Goal: Information Seeking & Learning: Learn about a topic

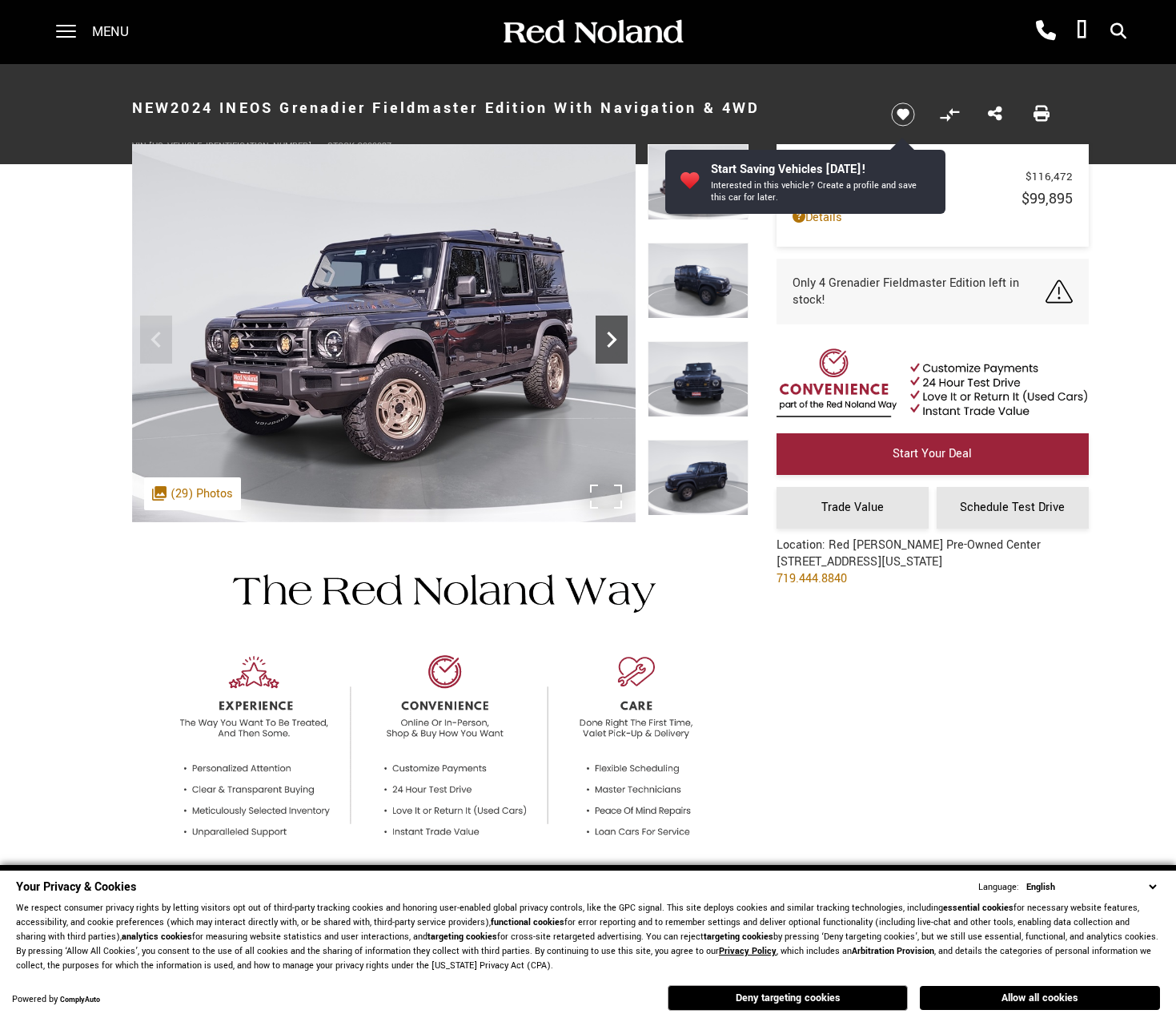
click at [612, 337] on icon "Next" at bounding box center [612, 339] width 10 height 16
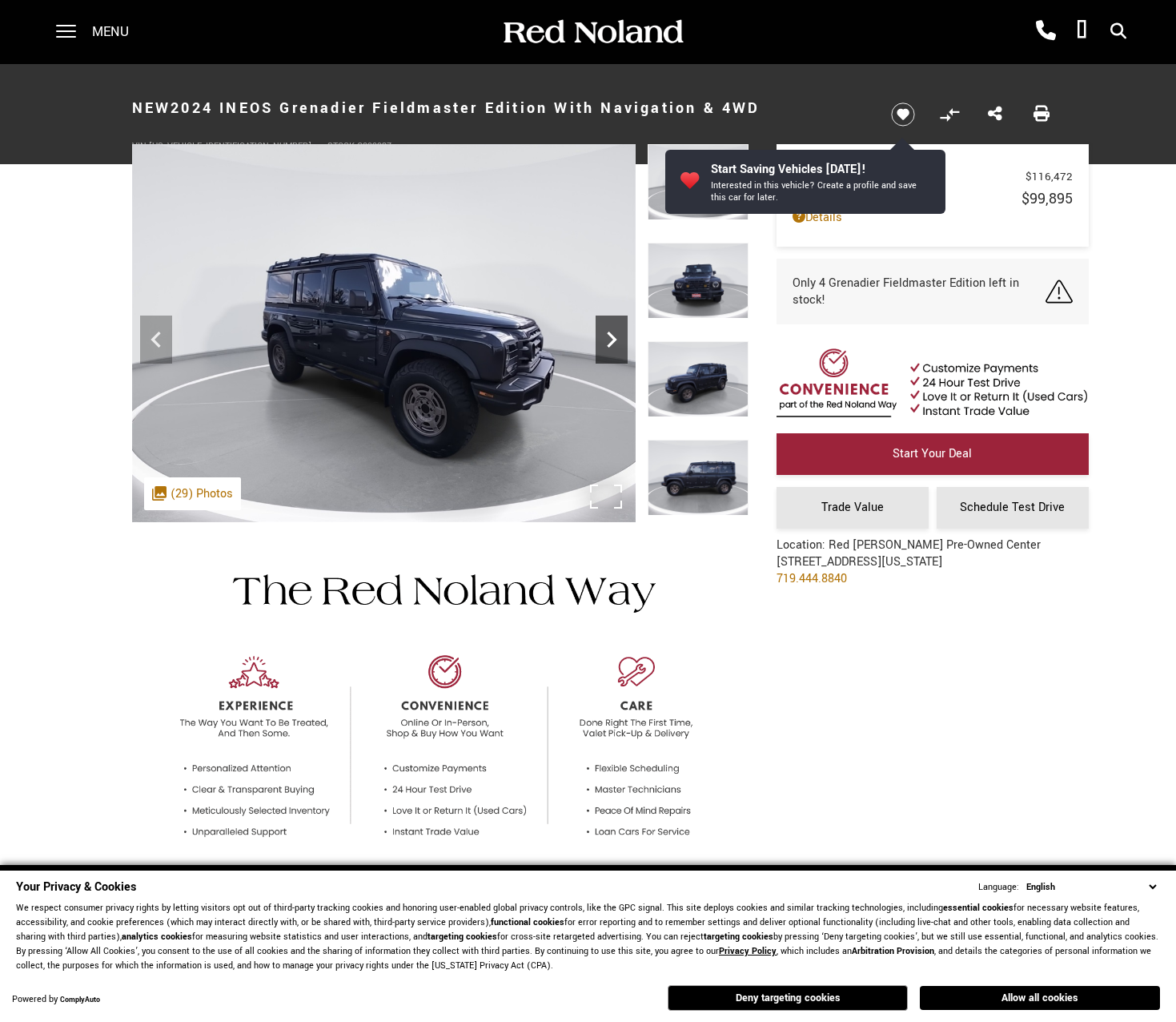
click at [612, 337] on icon "Next" at bounding box center [612, 339] width 10 height 16
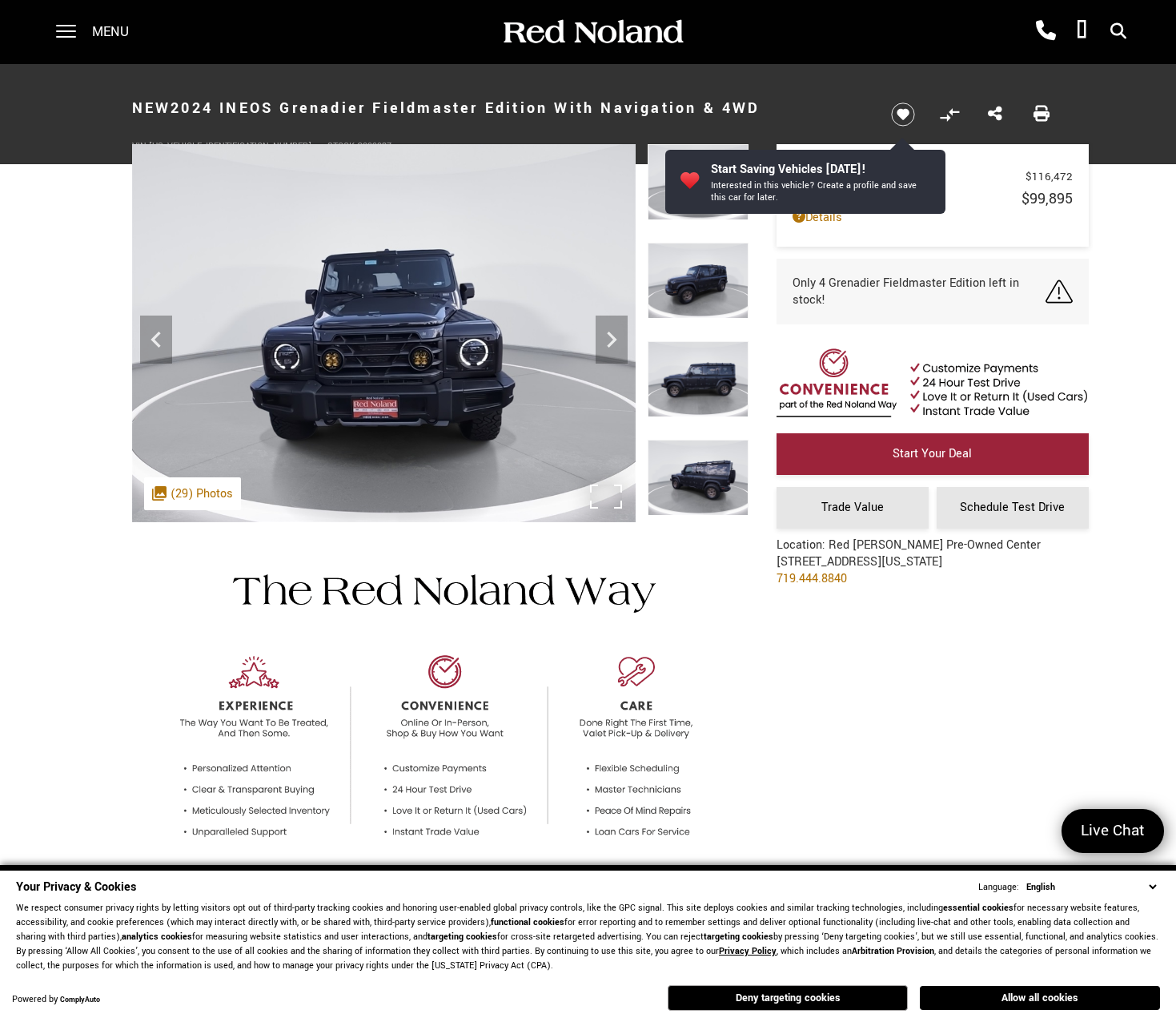
click at [187, 499] on div ".cls-1, .cls-3 { fill: #c50033; } .cls-1 { clip-rule: evenodd; } .cls-2 { clip-…" at bounding box center [193, 493] width 97 height 33
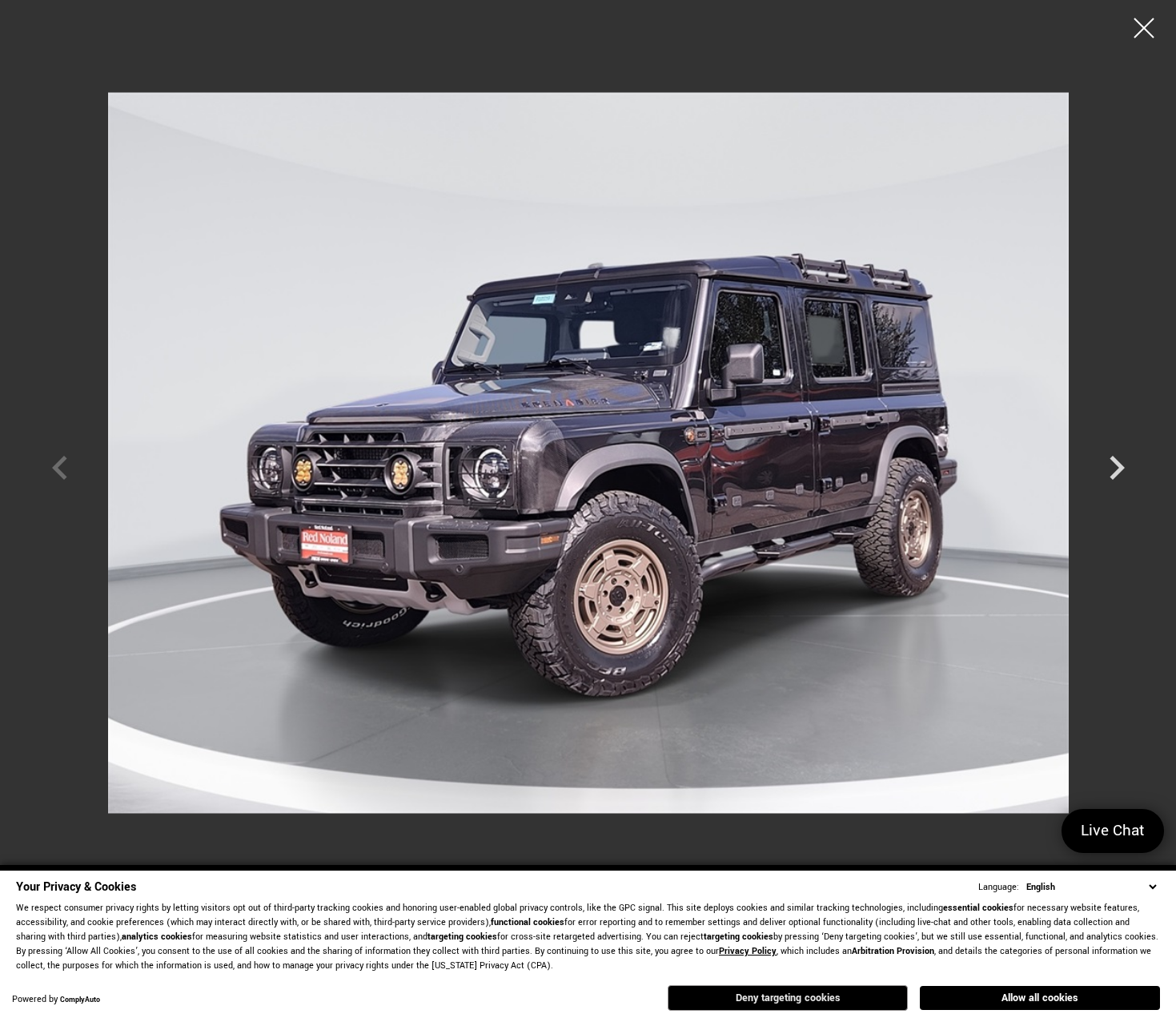
click at [810, 995] on button "Deny targeting cookies" at bounding box center [788, 997] width 240 height 26
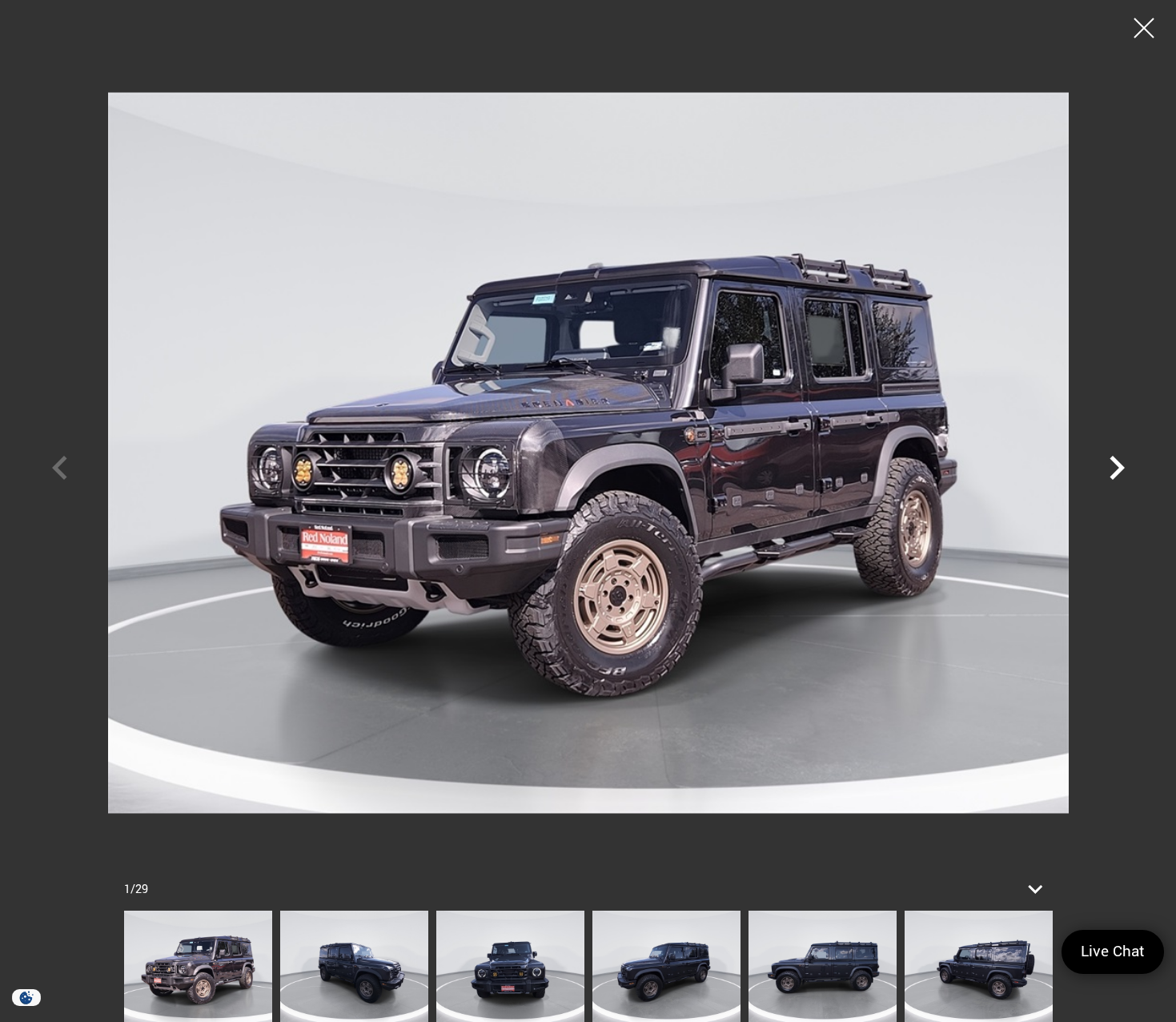
click at [1113, 469] on icon "Next" at bounding box center [1117, 468] width 48 height 48
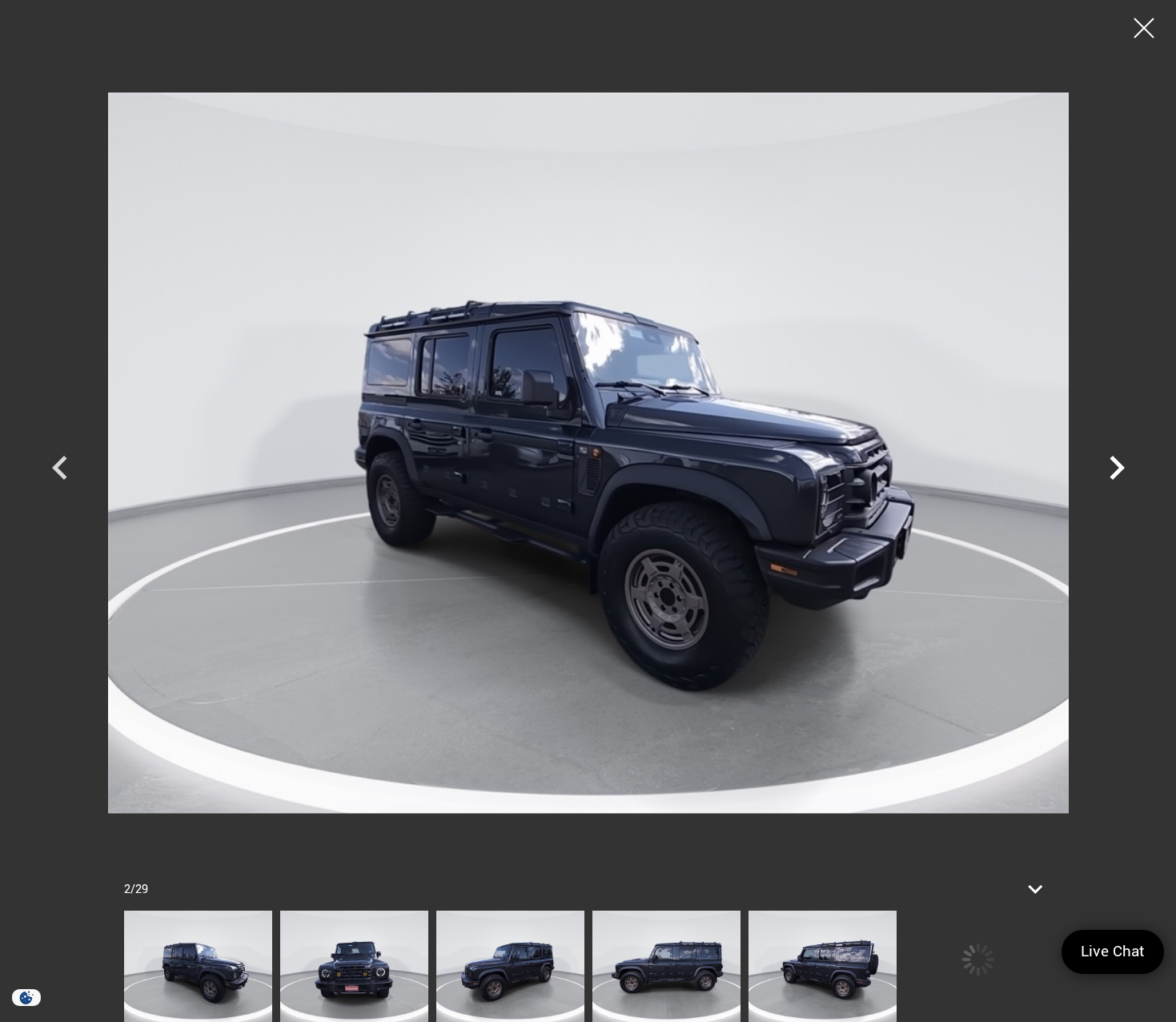
click at [1113, 469] on icon "Next" at bounding box center [1117, 468] width 48 height 48
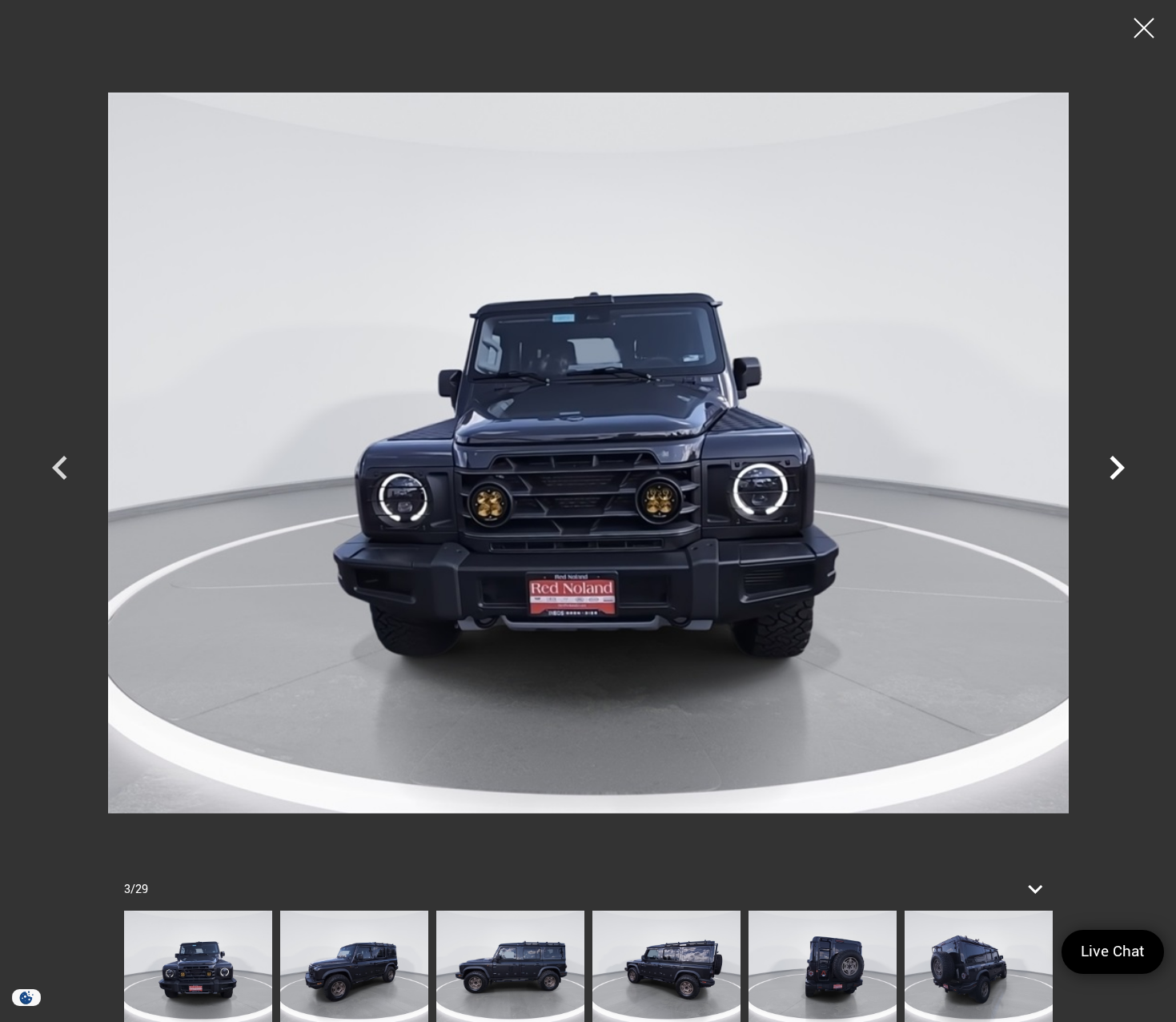
click at [1113, 469] on icon "Next" at bounding box center [1117, 468] width 48 height 48
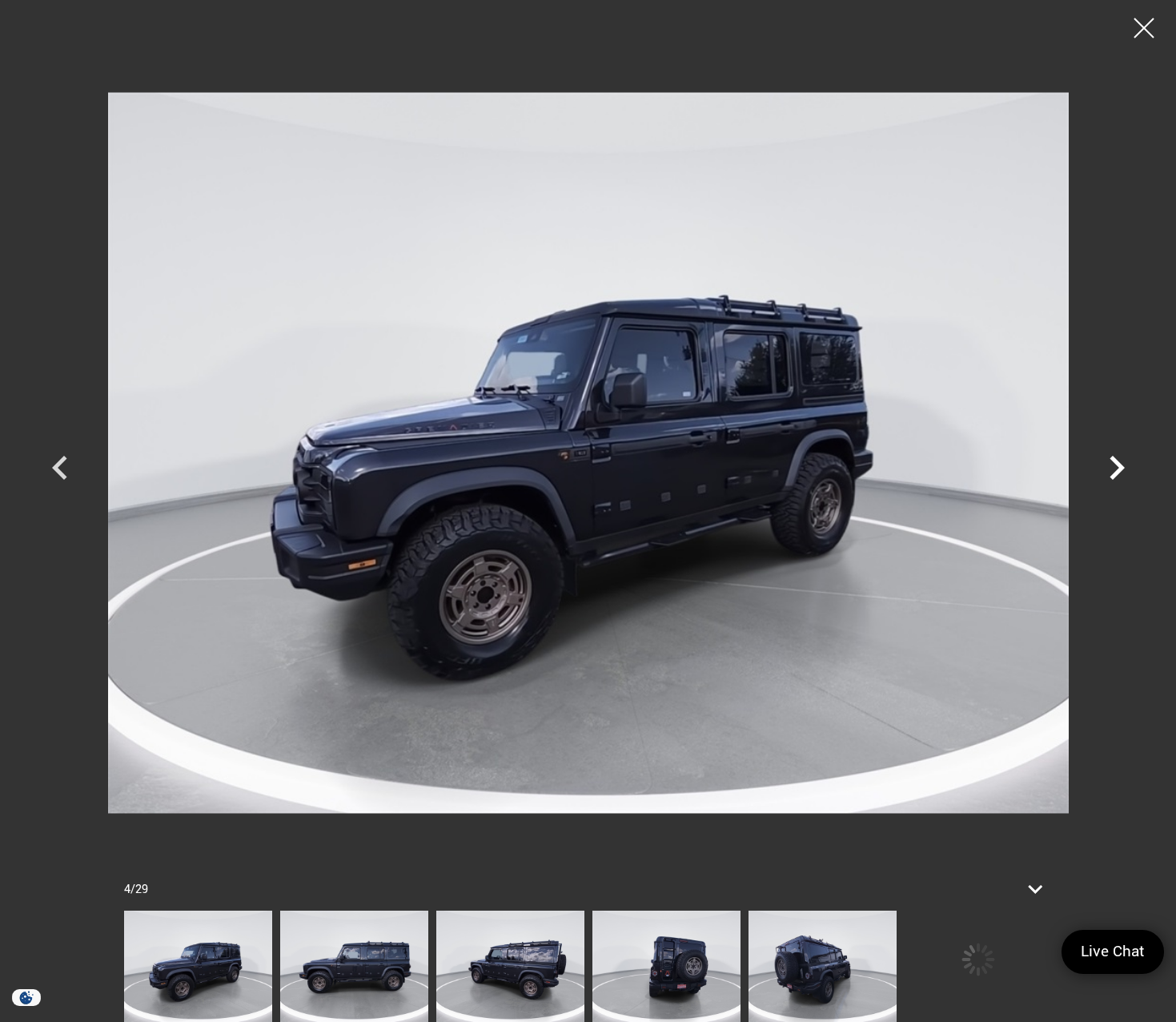
click at [1113, 469] on icon "Next" at bounding box center [1117, 468] width 48 height 48
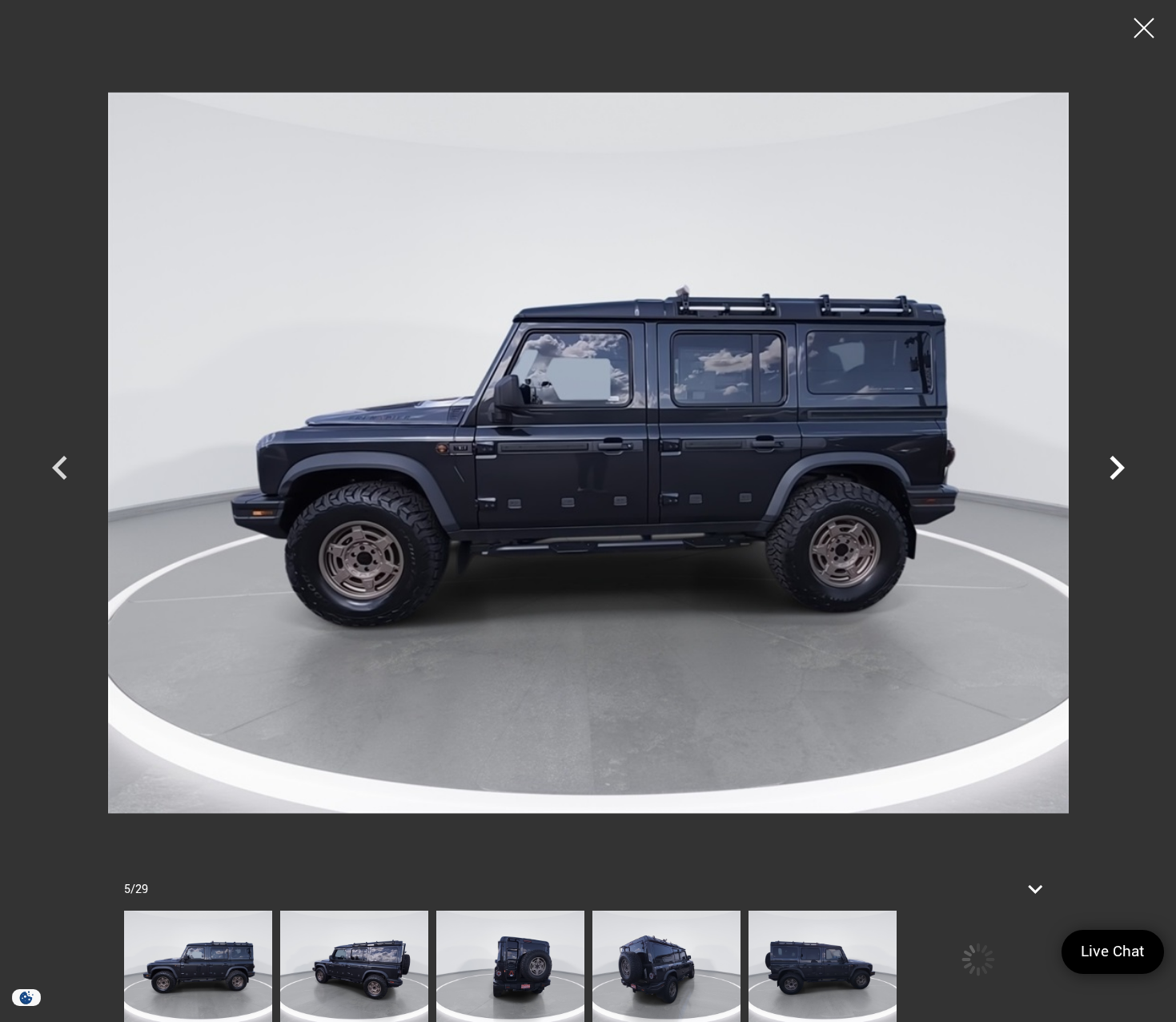
click at [1113, 469] on icon "Next" at bounding box center [1117, 468] width 48 height 48
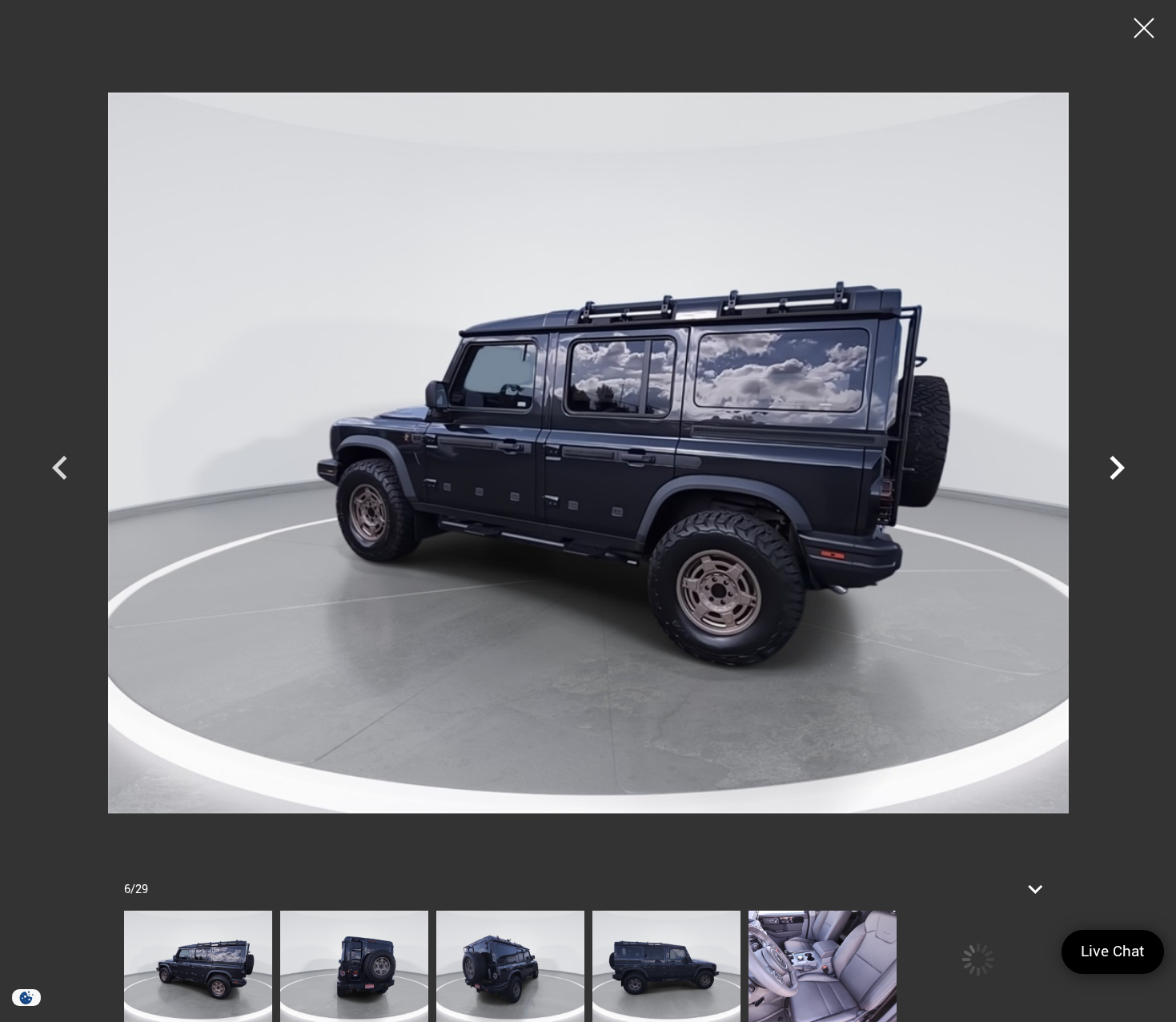
click at [1113, 469] on icon "Next" at bounding box center [1117, 468] width 48 height 48
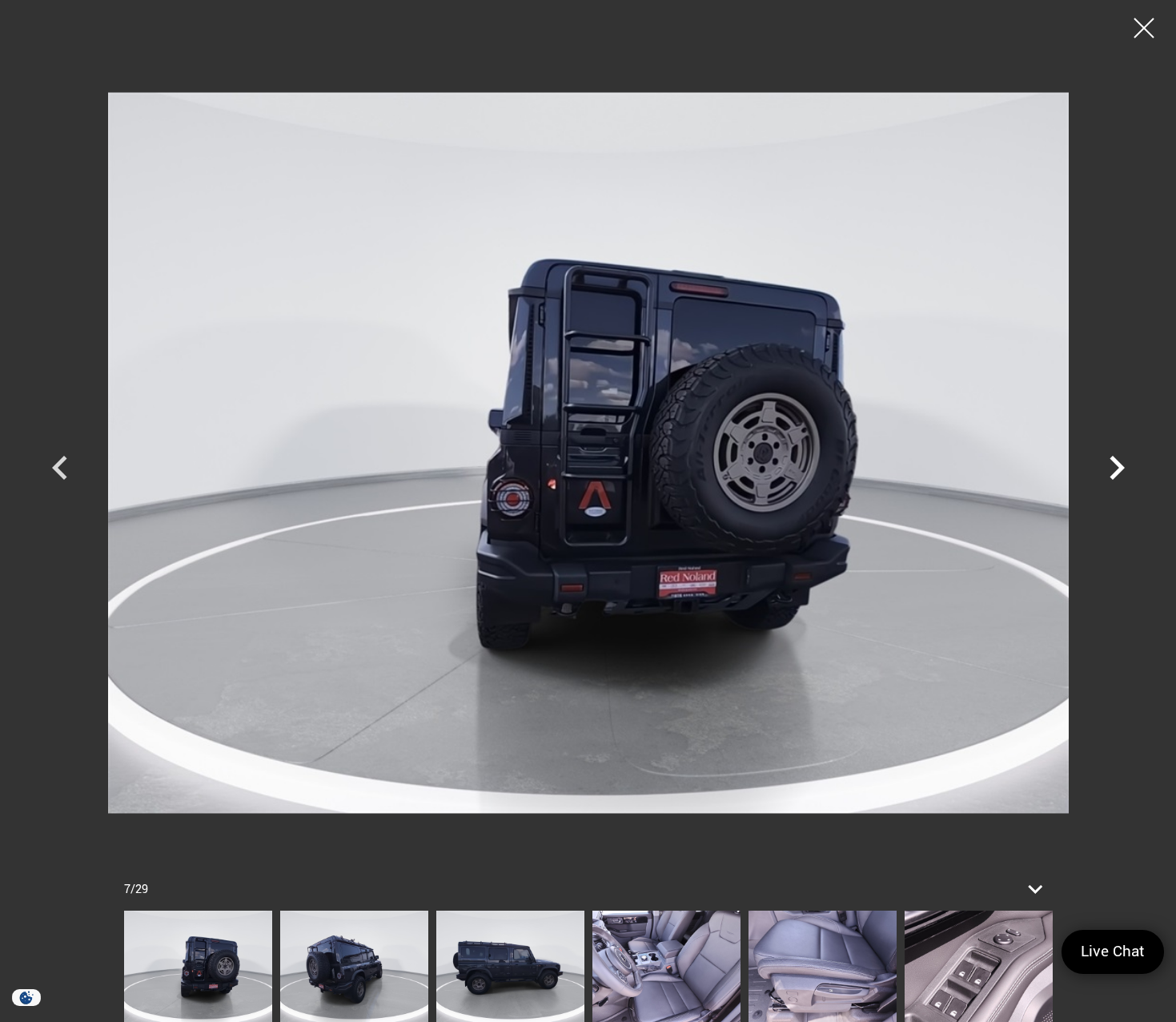
click at [1113, 469] on icon "Next" at bounding box center [1117, 468] width 48 height 48
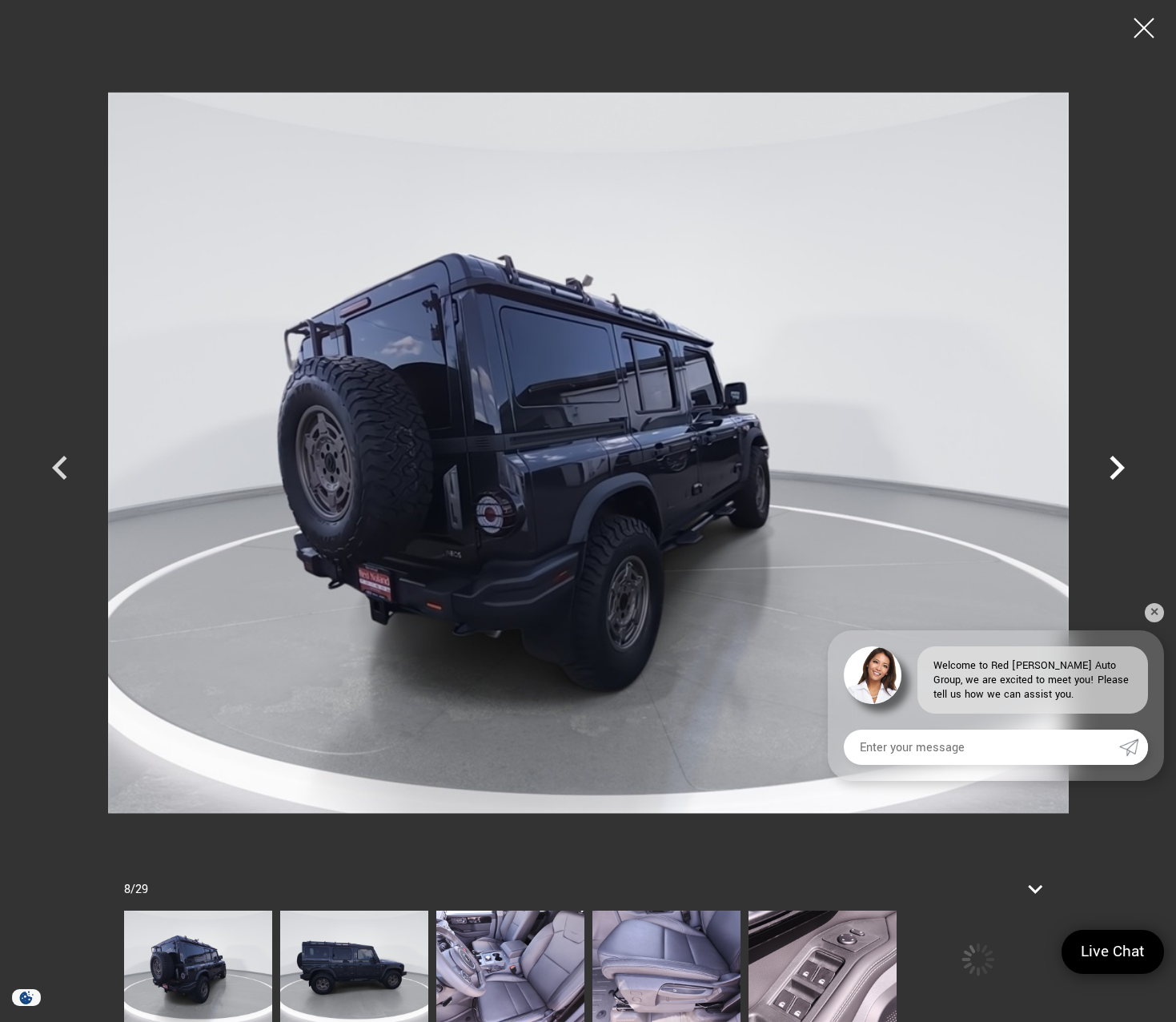
click at [1113, 469] on icon "Next" at bounding box center [1117, 468] width 48 height 48
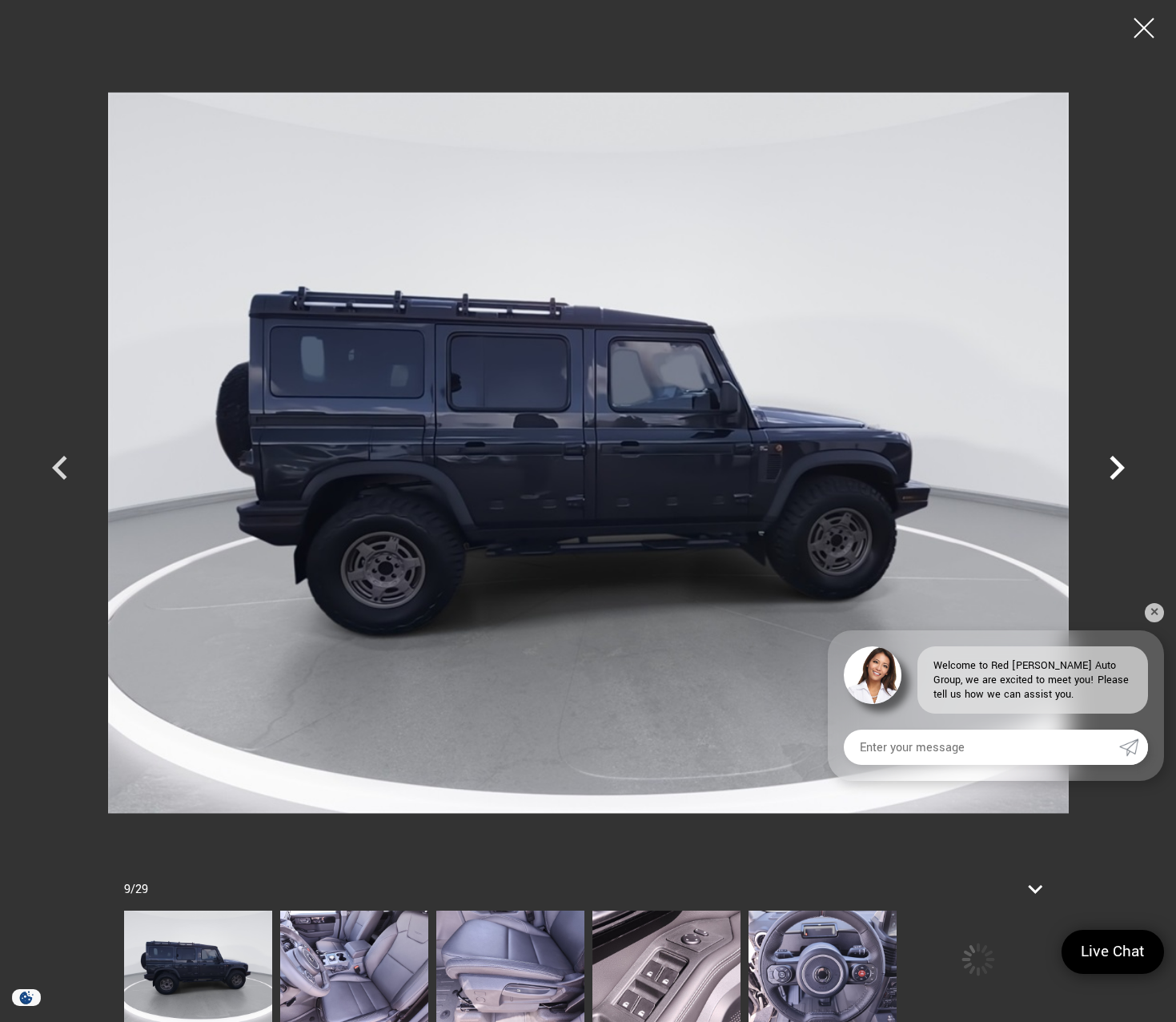
click at [1113, 469] on icon "Next" at bounding box center [1117, 468] width 48 height 48
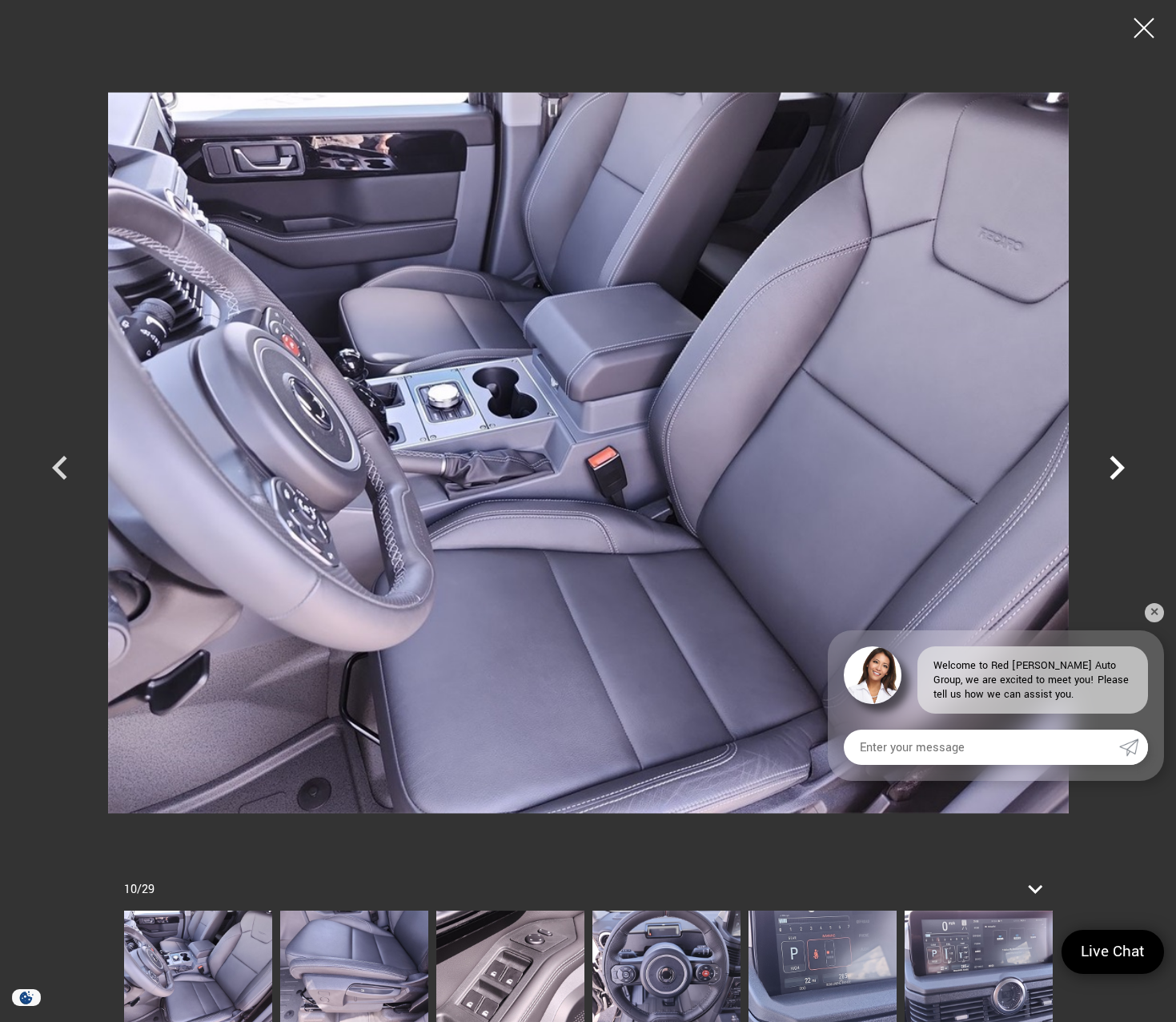
click at [1113, 469] on icon "Next" at bounding box center [1117, 468] width 48 height 48
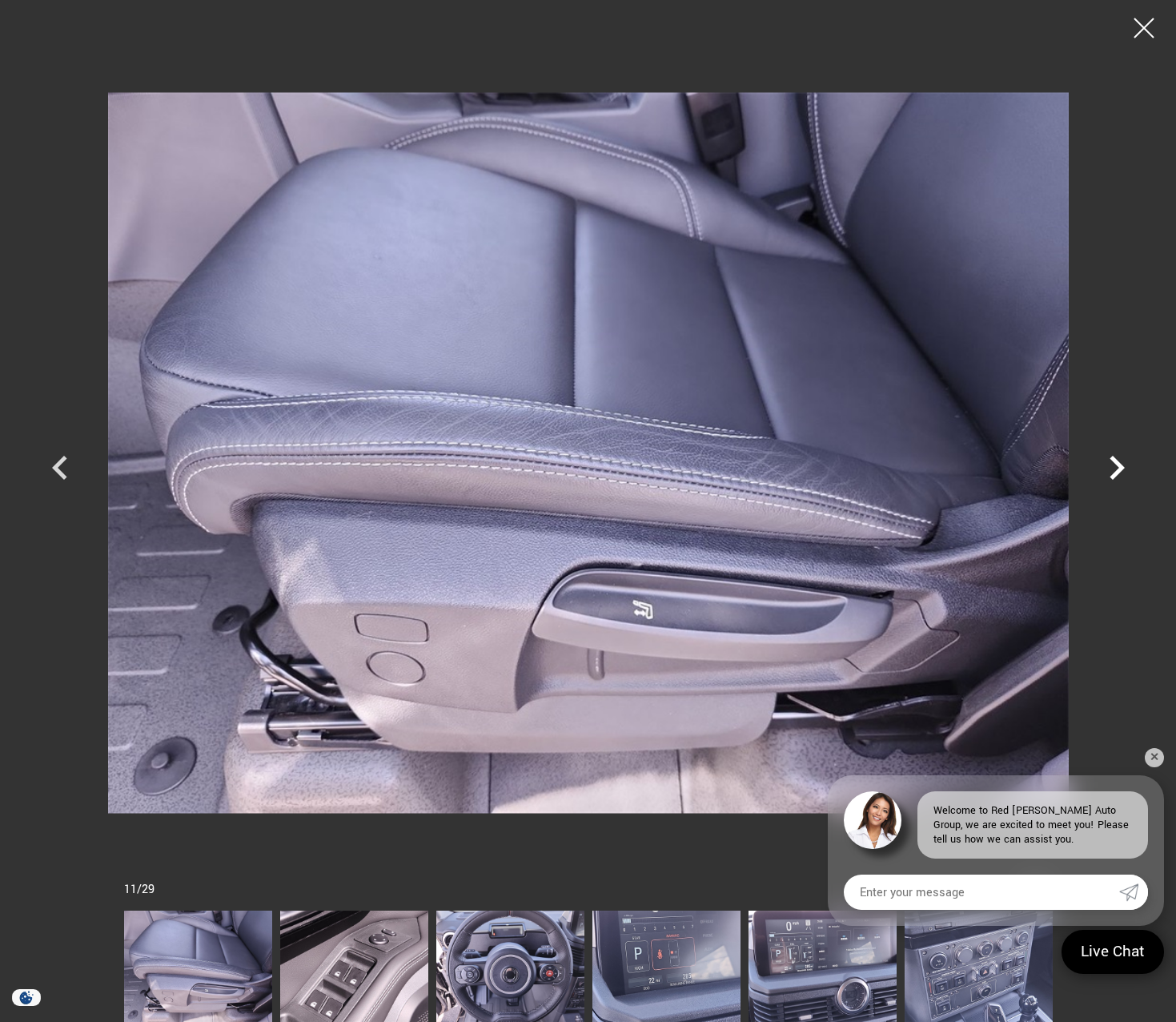
click at [1113, 469] on icon "Next" at bounding box center [1117, 468] width 48 height 48
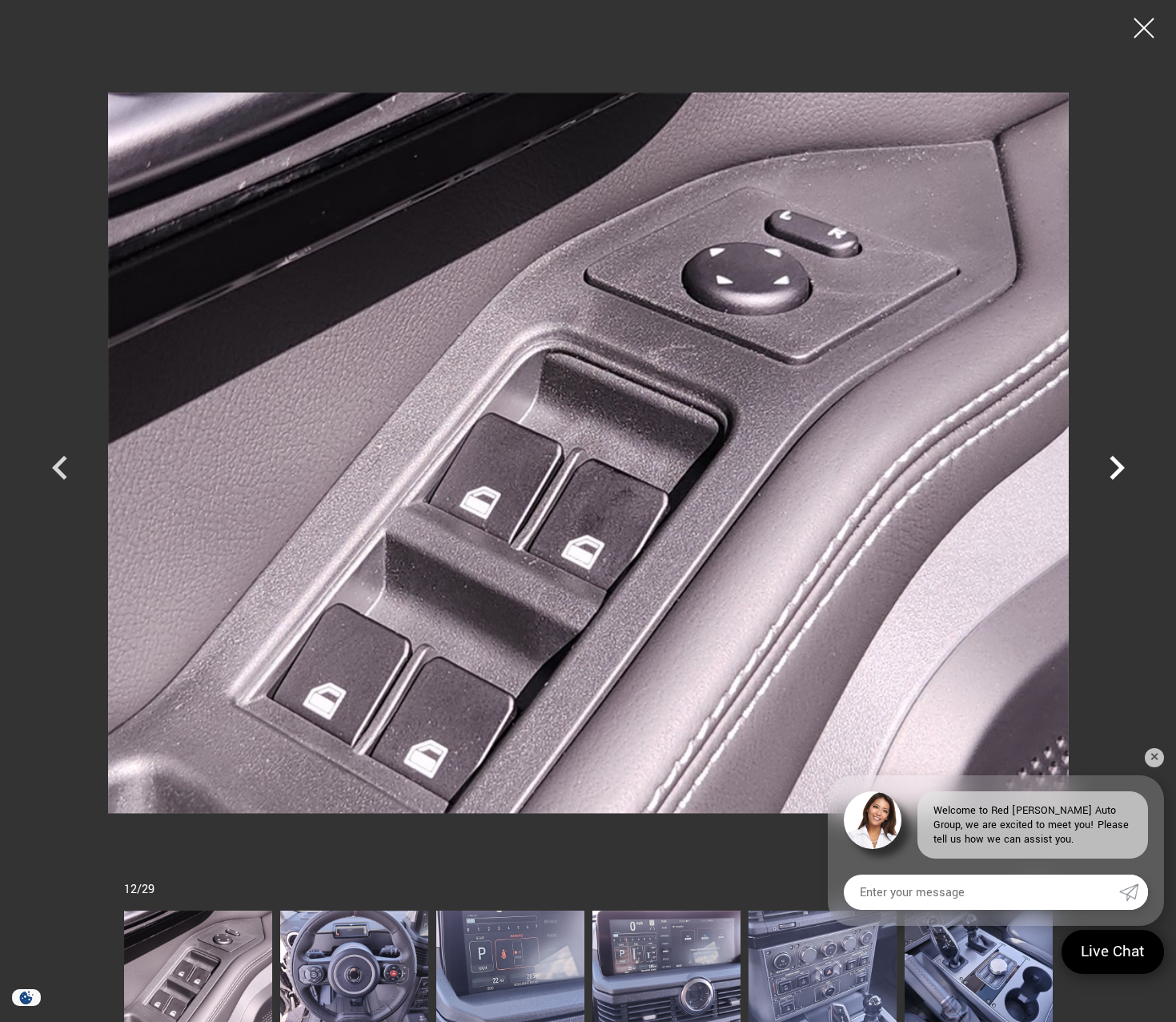
click at [1113, 469] on icon "Next" at bounding box center [1117, 468] width 48 height 48
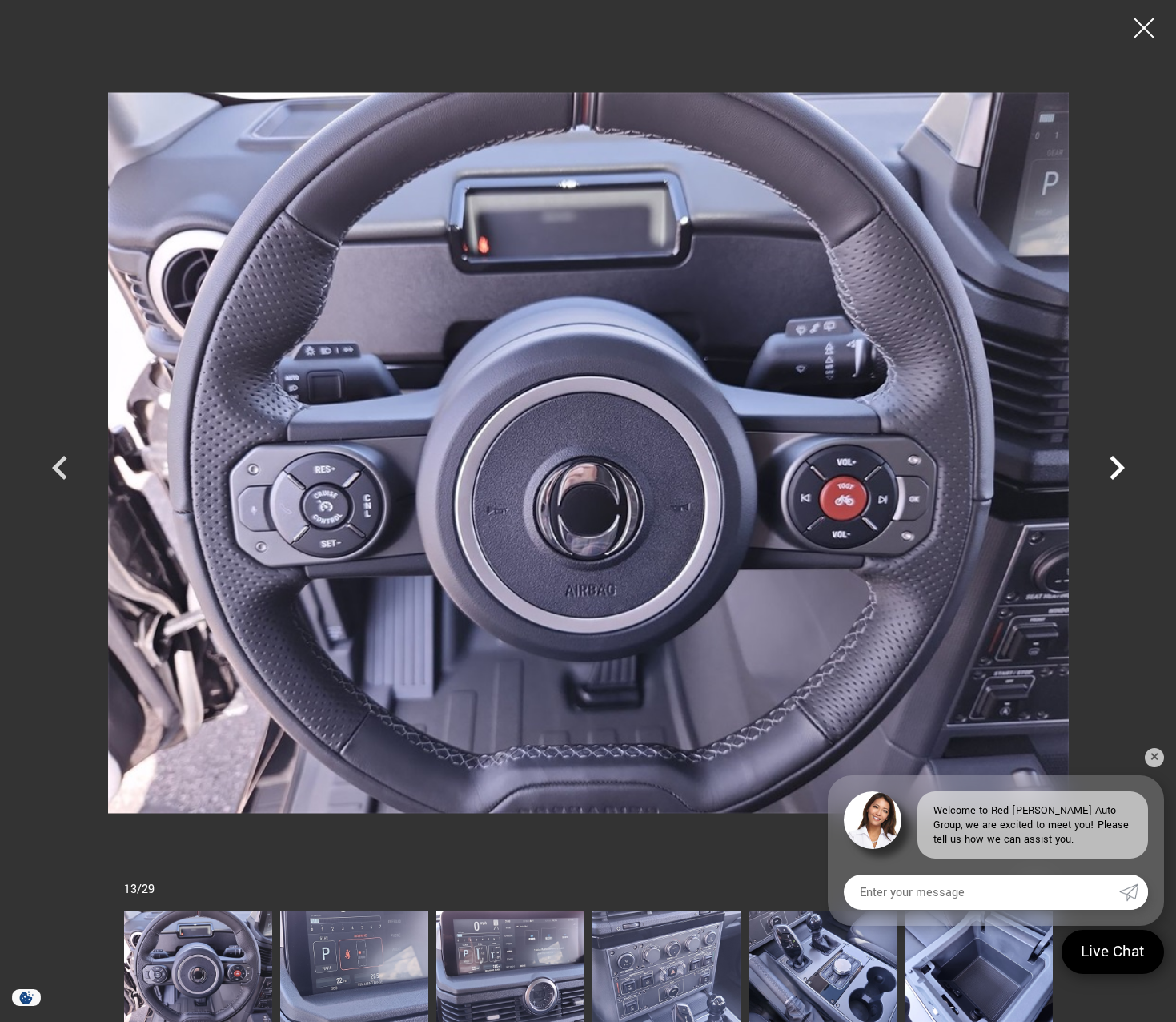
click at [1113, 469] on icon "Next" at bounding box center [1117, 468] width 48 height 48
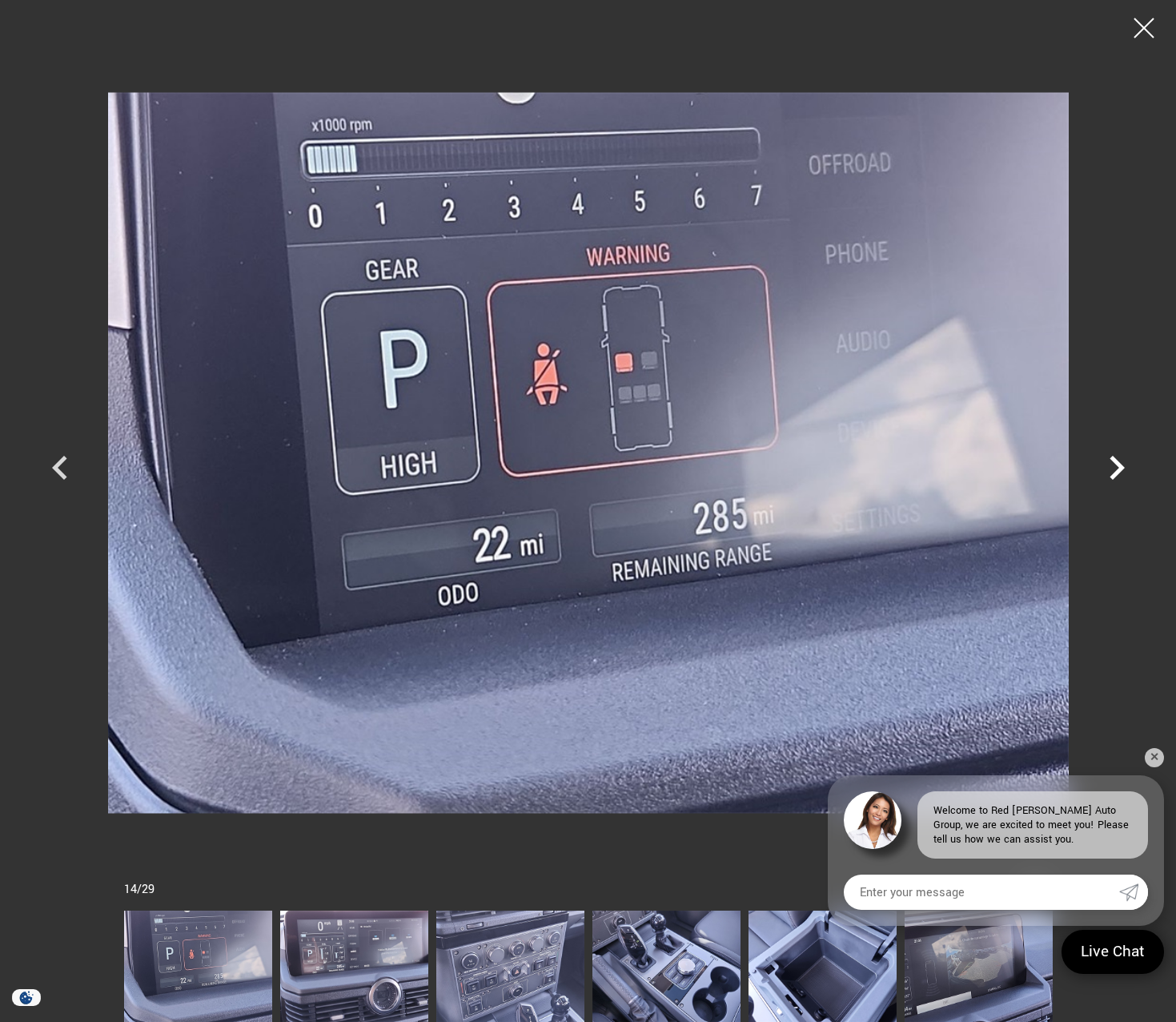
click at [1113, 469] on icon "Next" at bounding box center [1117, 468] width 48 height 48
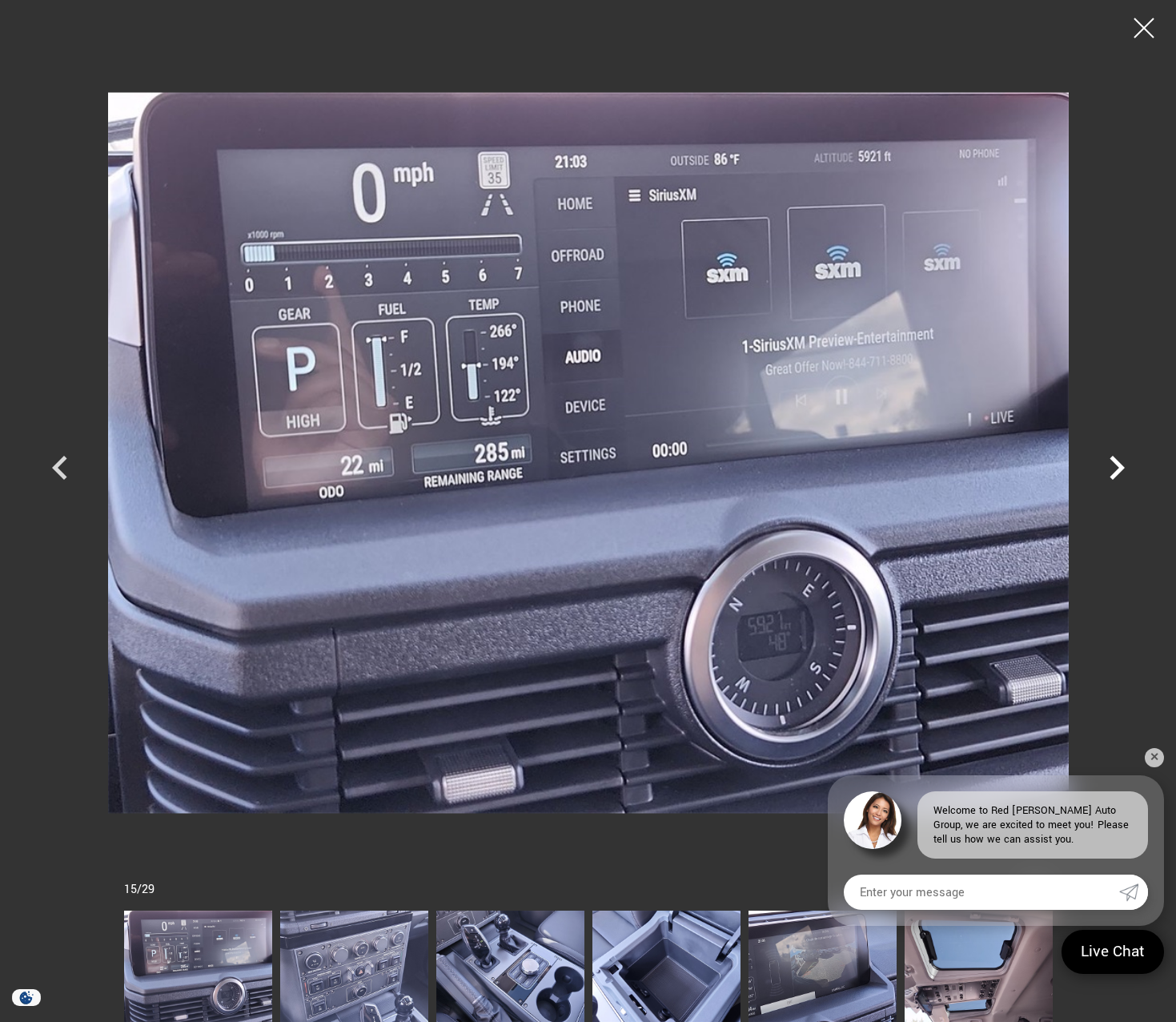
click at [1113, 469] on icon "Next" at bounding box center [1117, 468] width 48 height 48
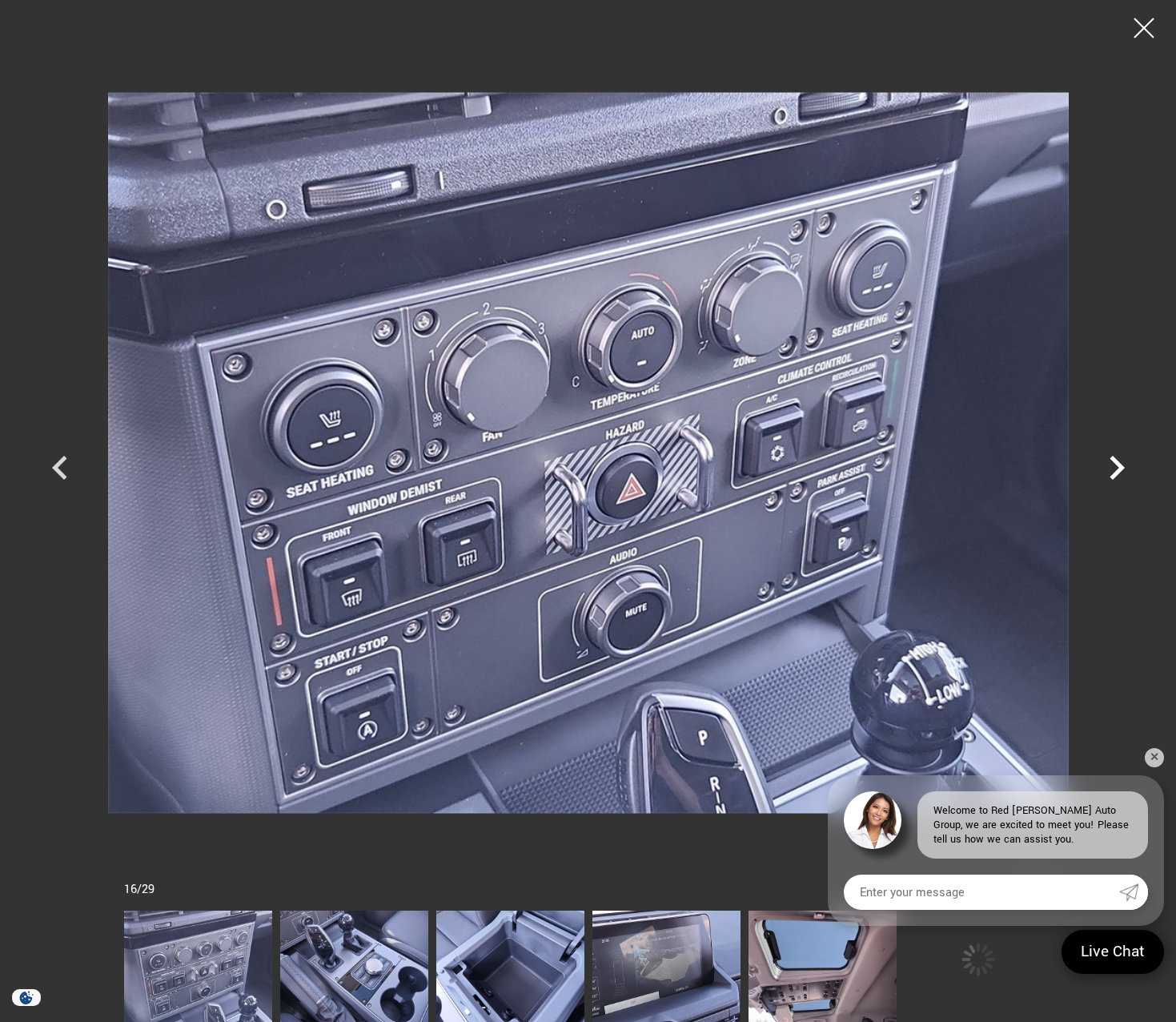
click at [1113, 469] on icon "Next" at bounding box center [1117, 468] width 48 height 48
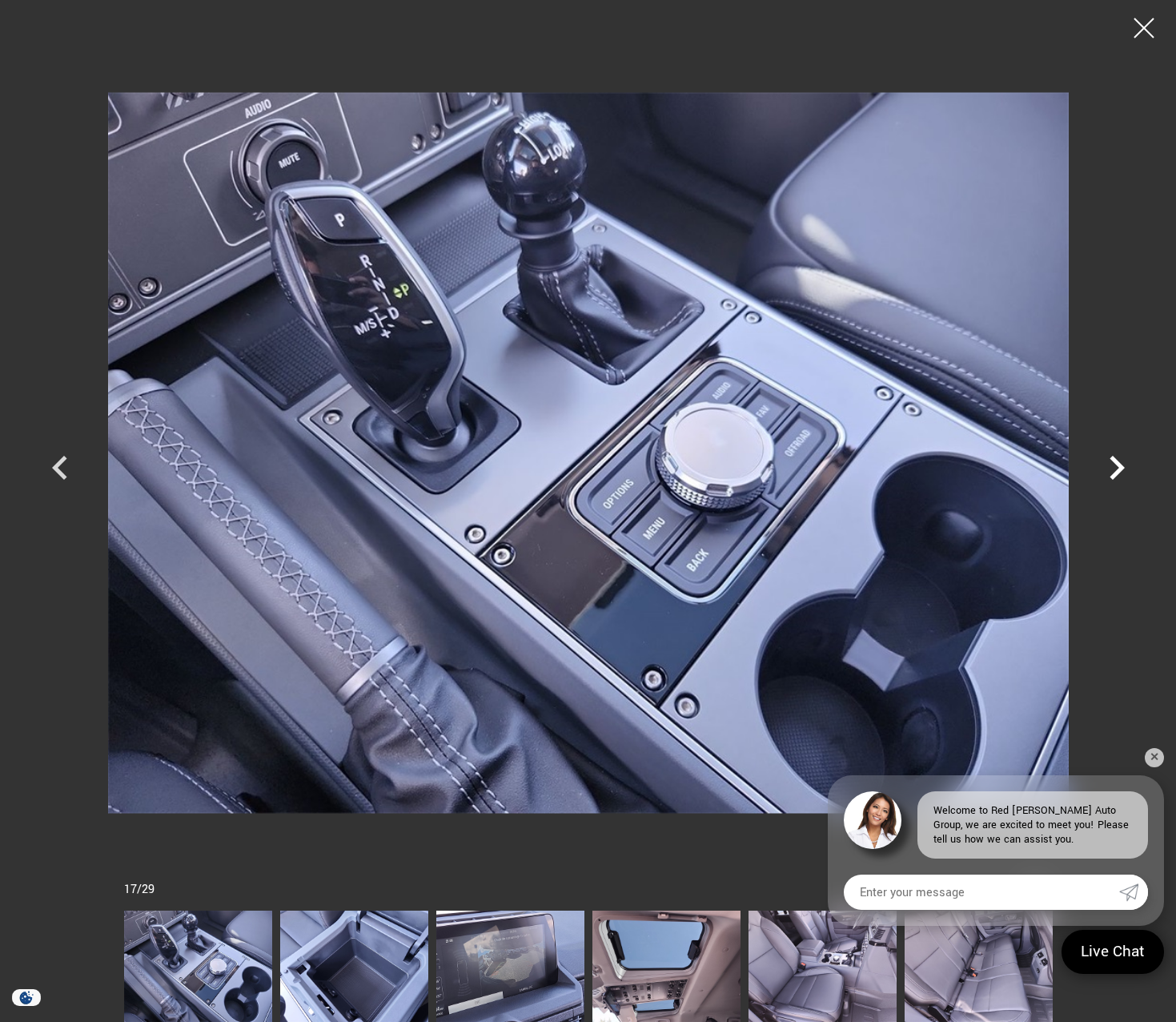
click at [1113, 469] on icon "Next" at bounding box center [1117, 468] width 48 height 48
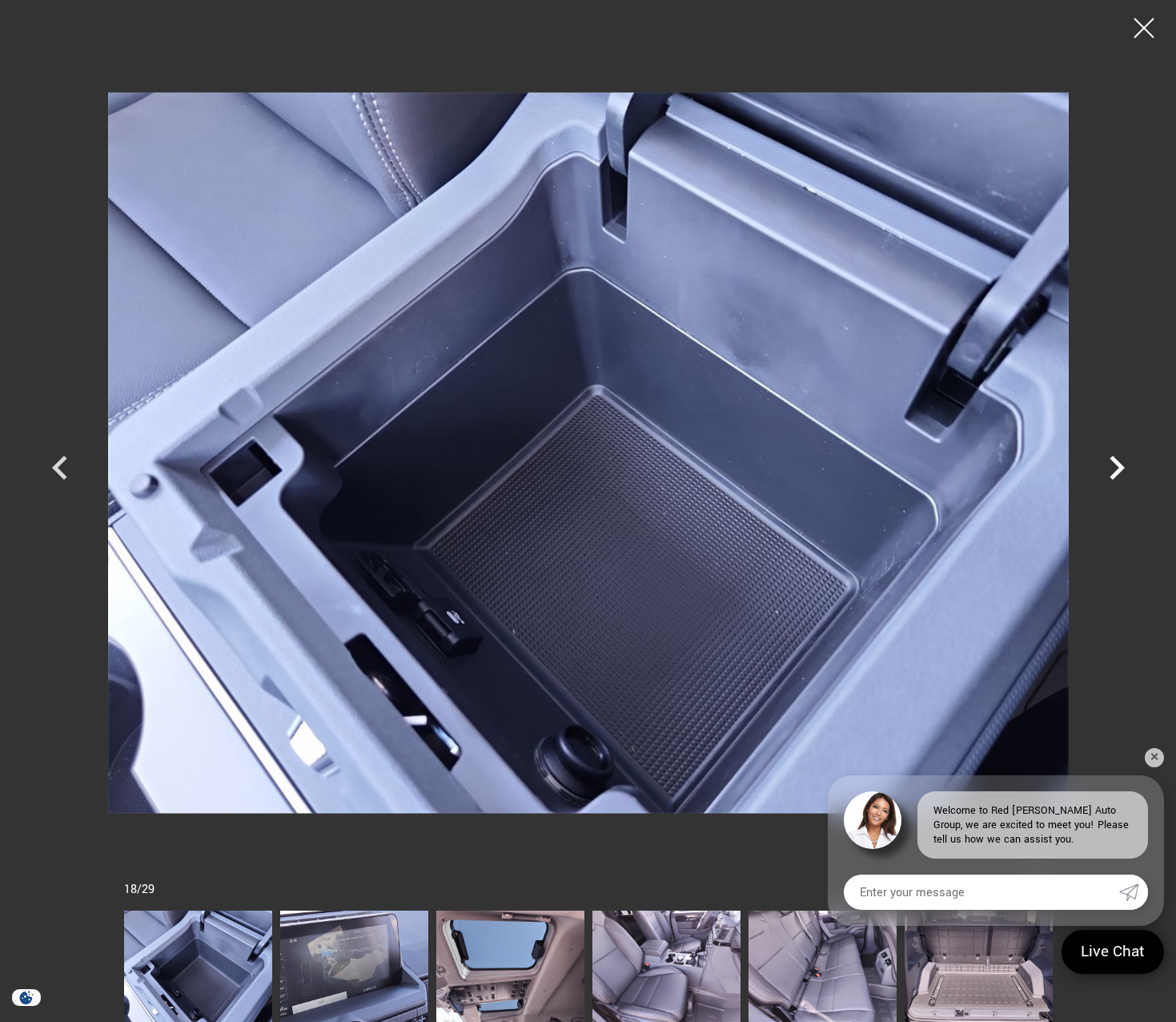
click at [1113, 469] on icon "Next" at bounding box center [1117, 468] width 48 height 48
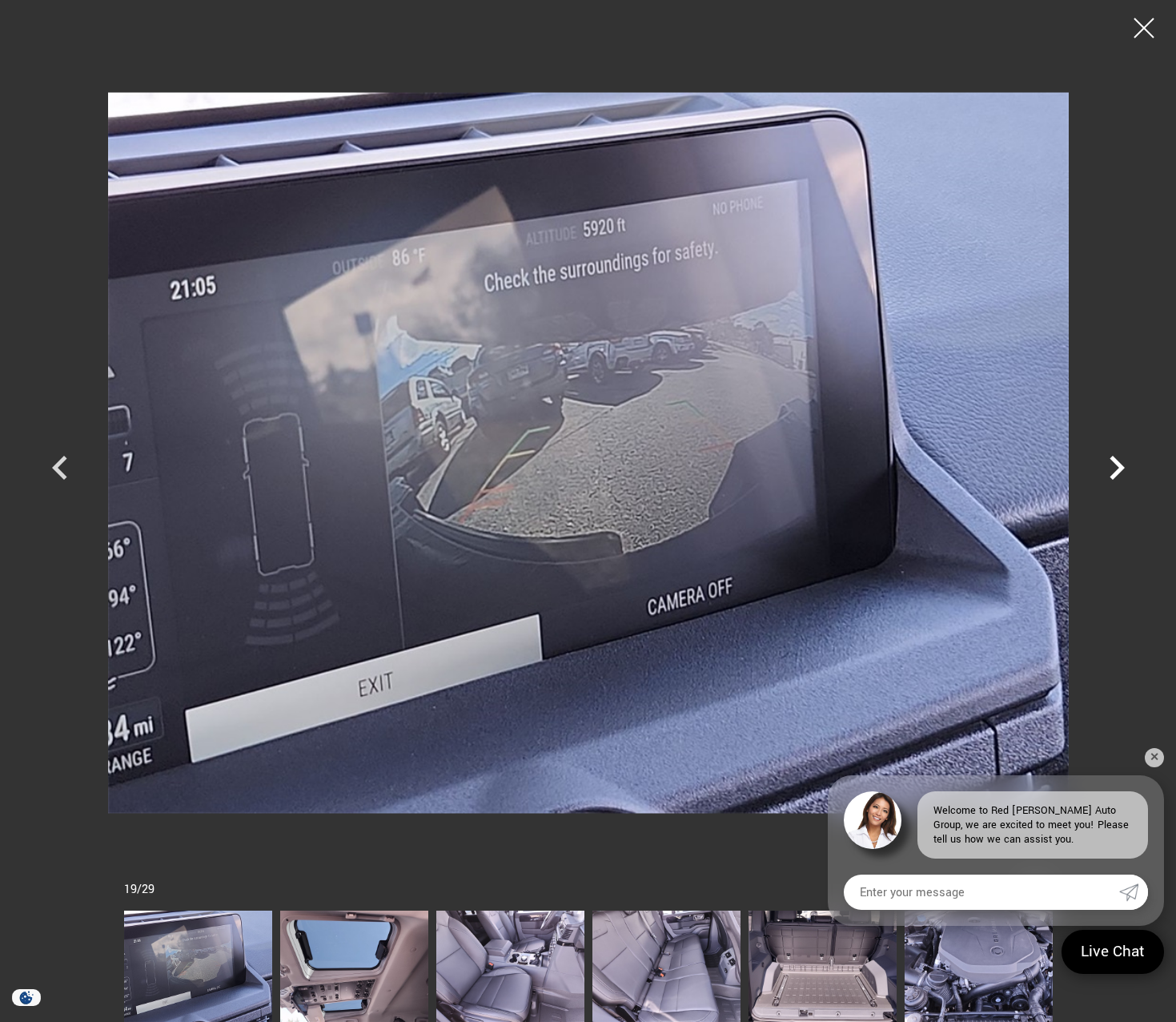
click at [1113, 469] on icon "Next" at bounding box center [1117, 468] width 48 height 48
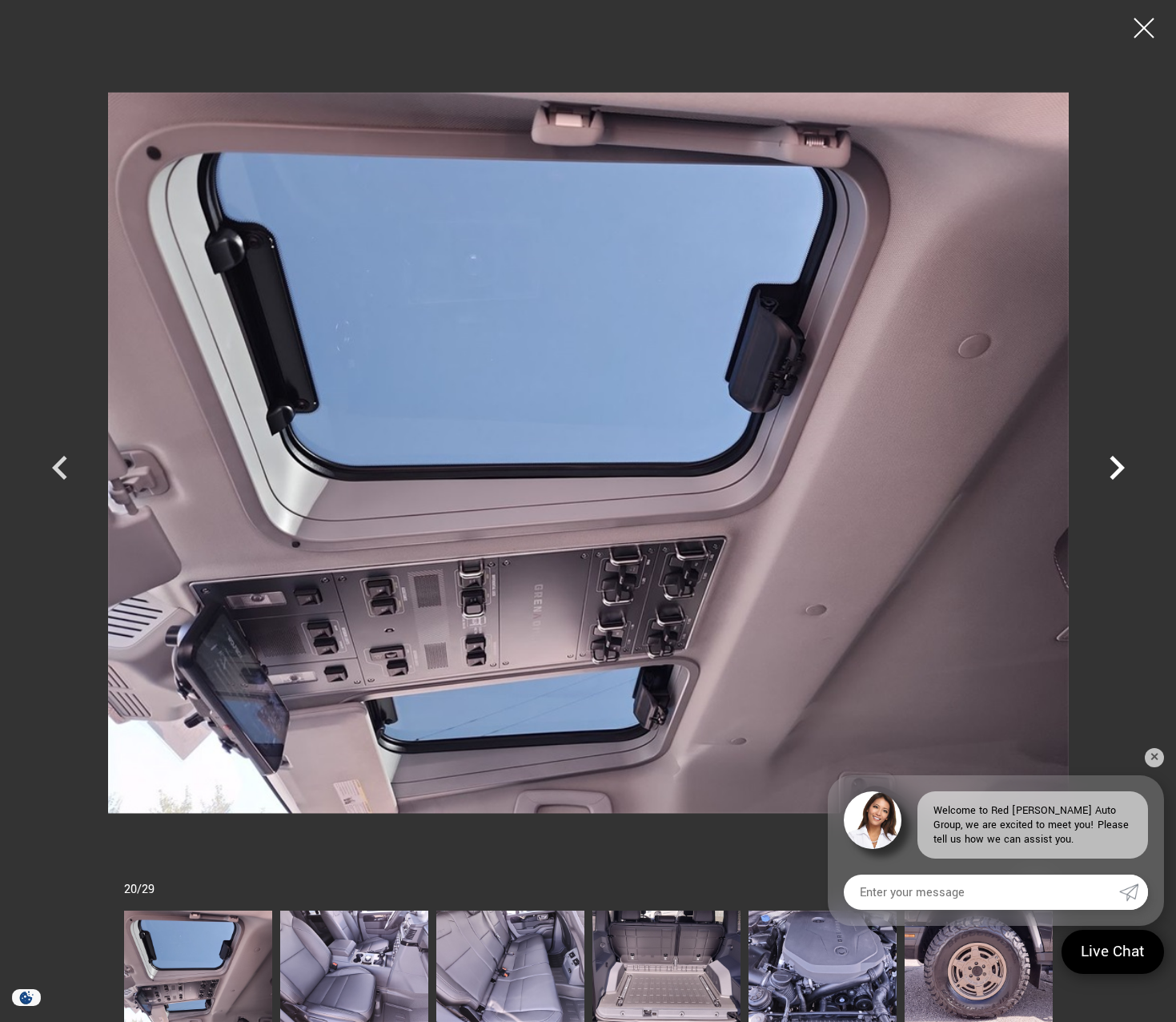
click at [1113, 469] on icon "Next" at bounding box center [1117, 468] width 48 height 48
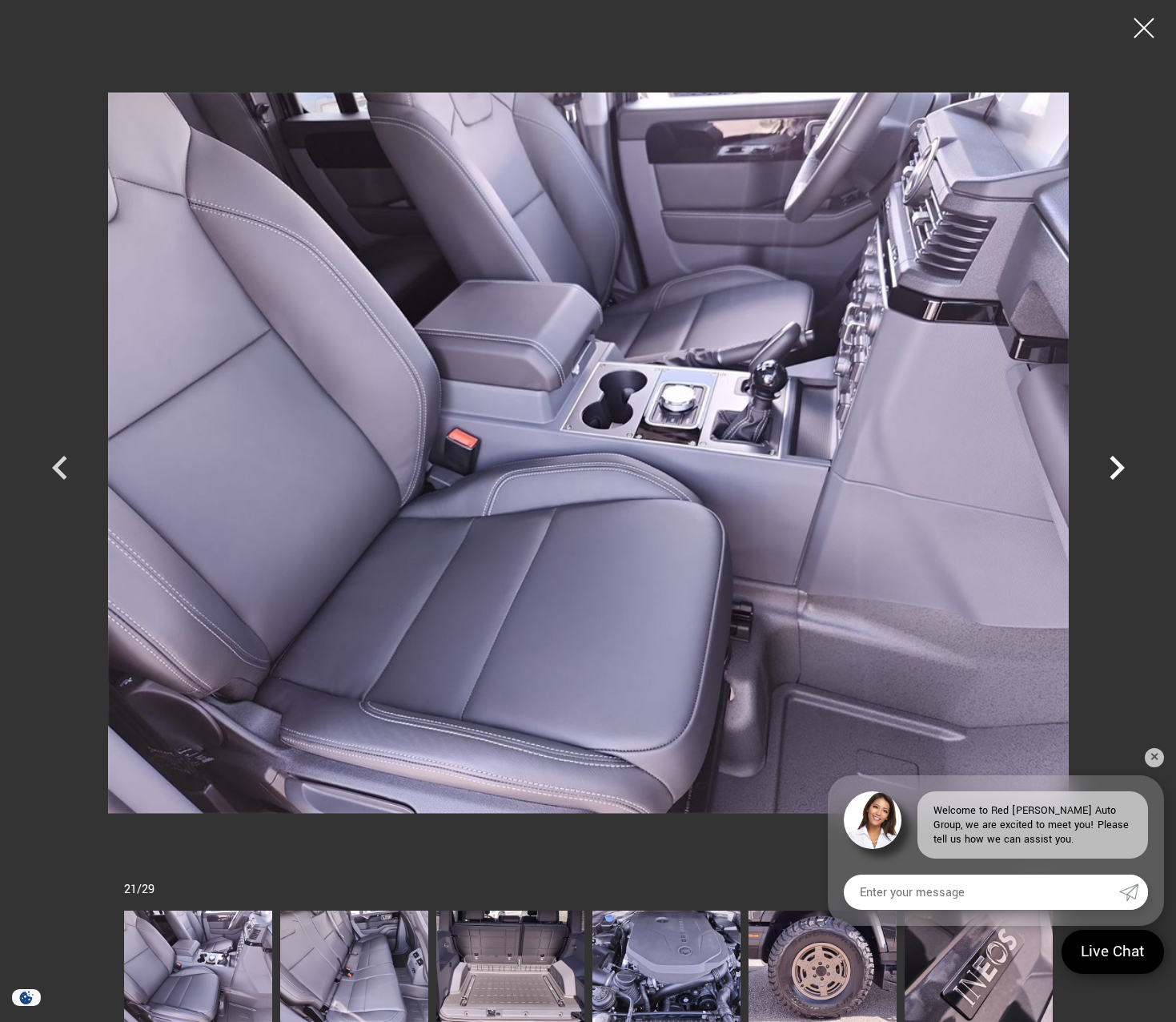
click at [1113, 469] on icon "Next" at bounding box center [1117, 468] width 48 height 48
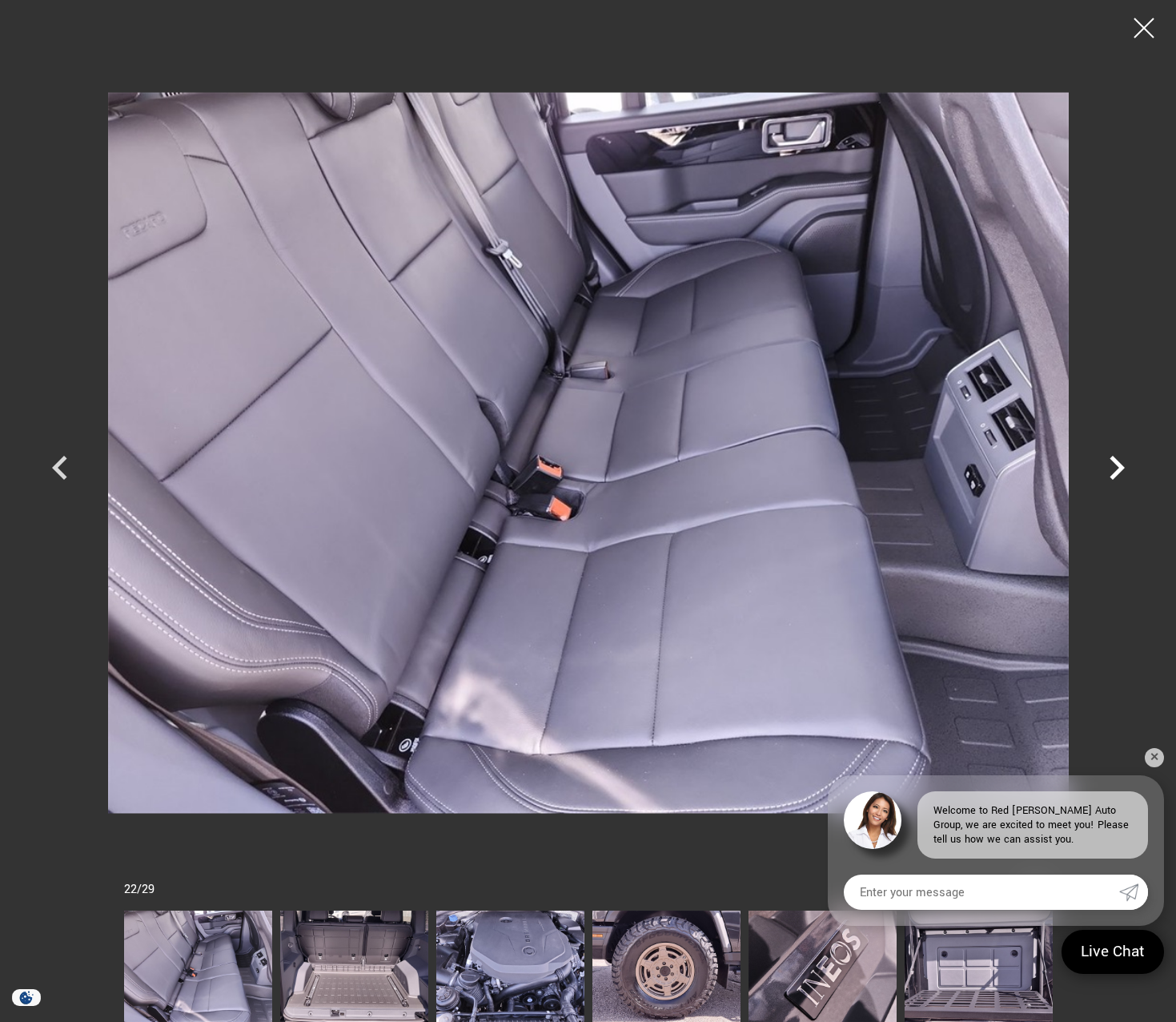
click at [1113, 469] on icon "Next" at bounding box center [1117, 468] width 48 height 48
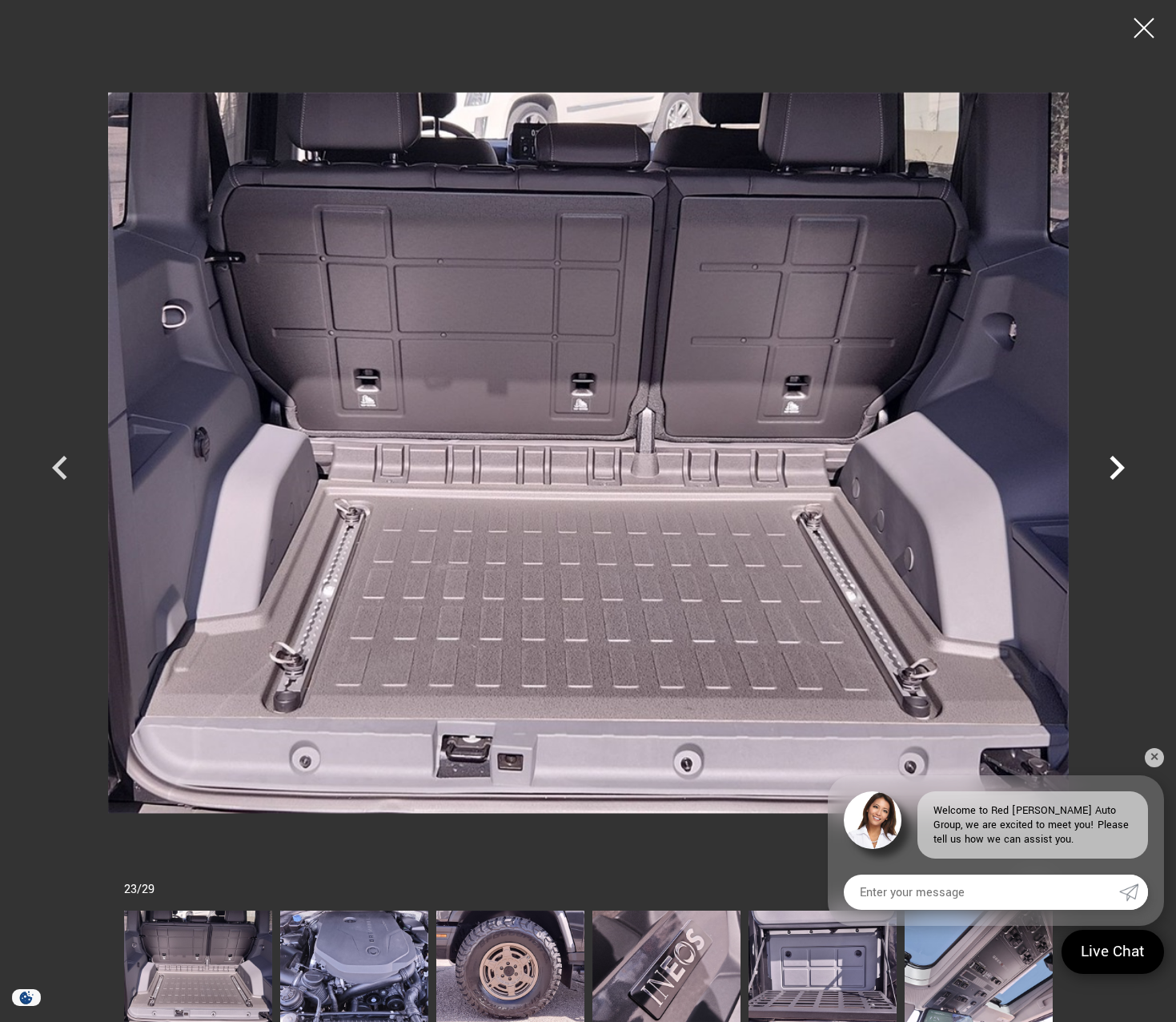
click at [1113, 469] on icon "Next" at bounding box center [1117, 468] width 48 height 48
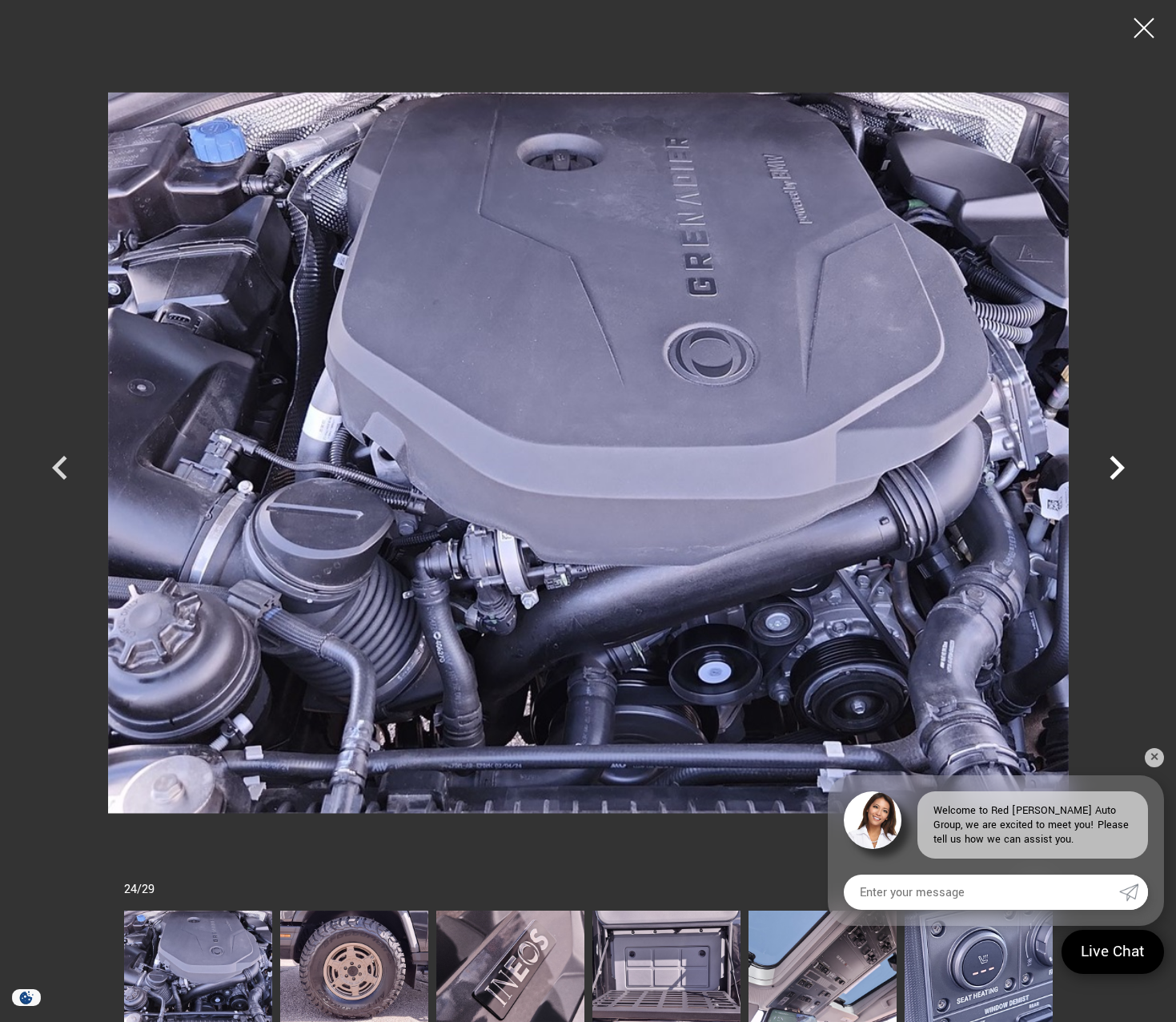
click at [1113, 469] on icon "Next" at bounding box center [1117, 468] width 48 height 48
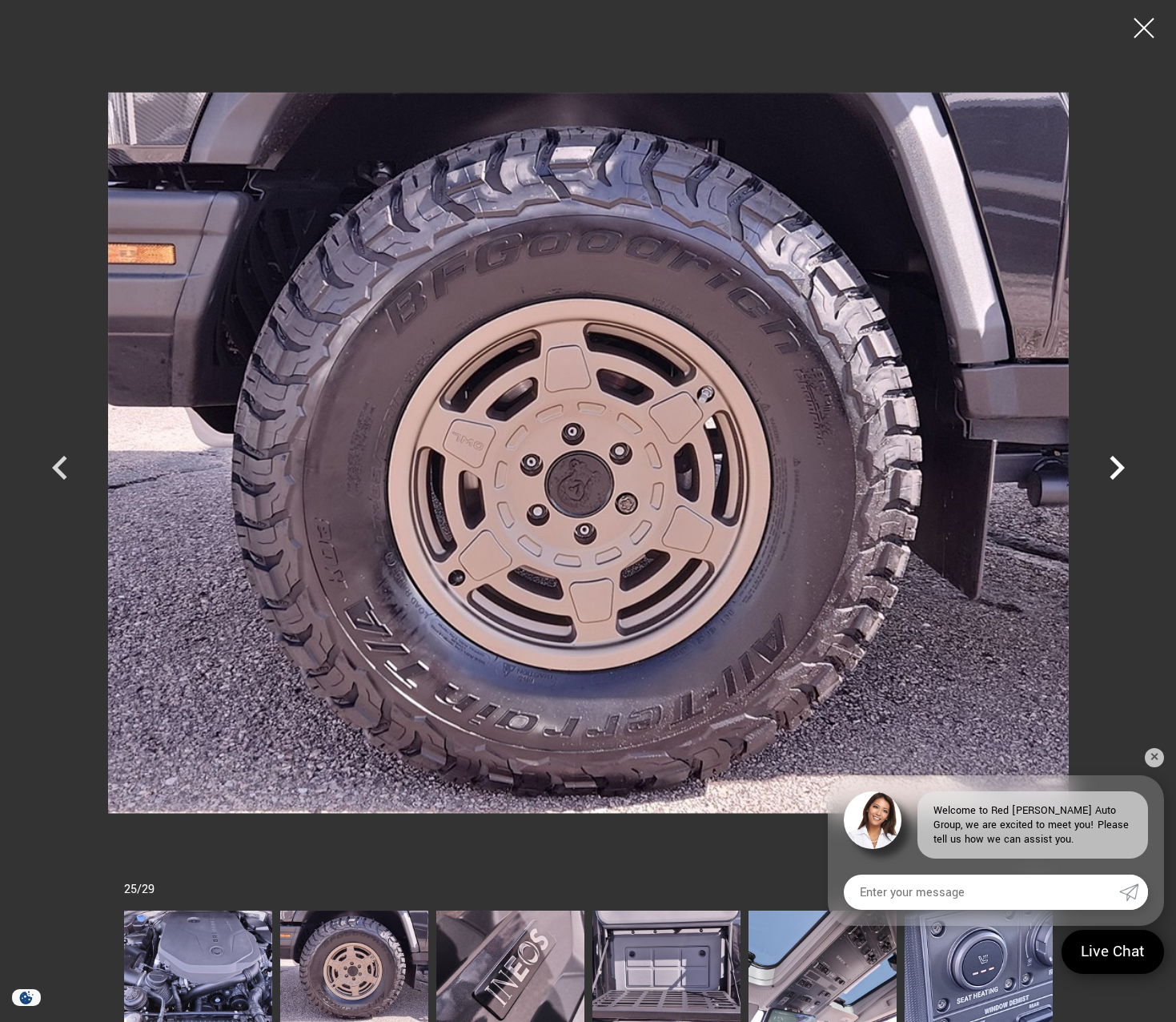
click at [1113, 469] on icon "Next" at bounding box center [1117, 468] width 48 height 48
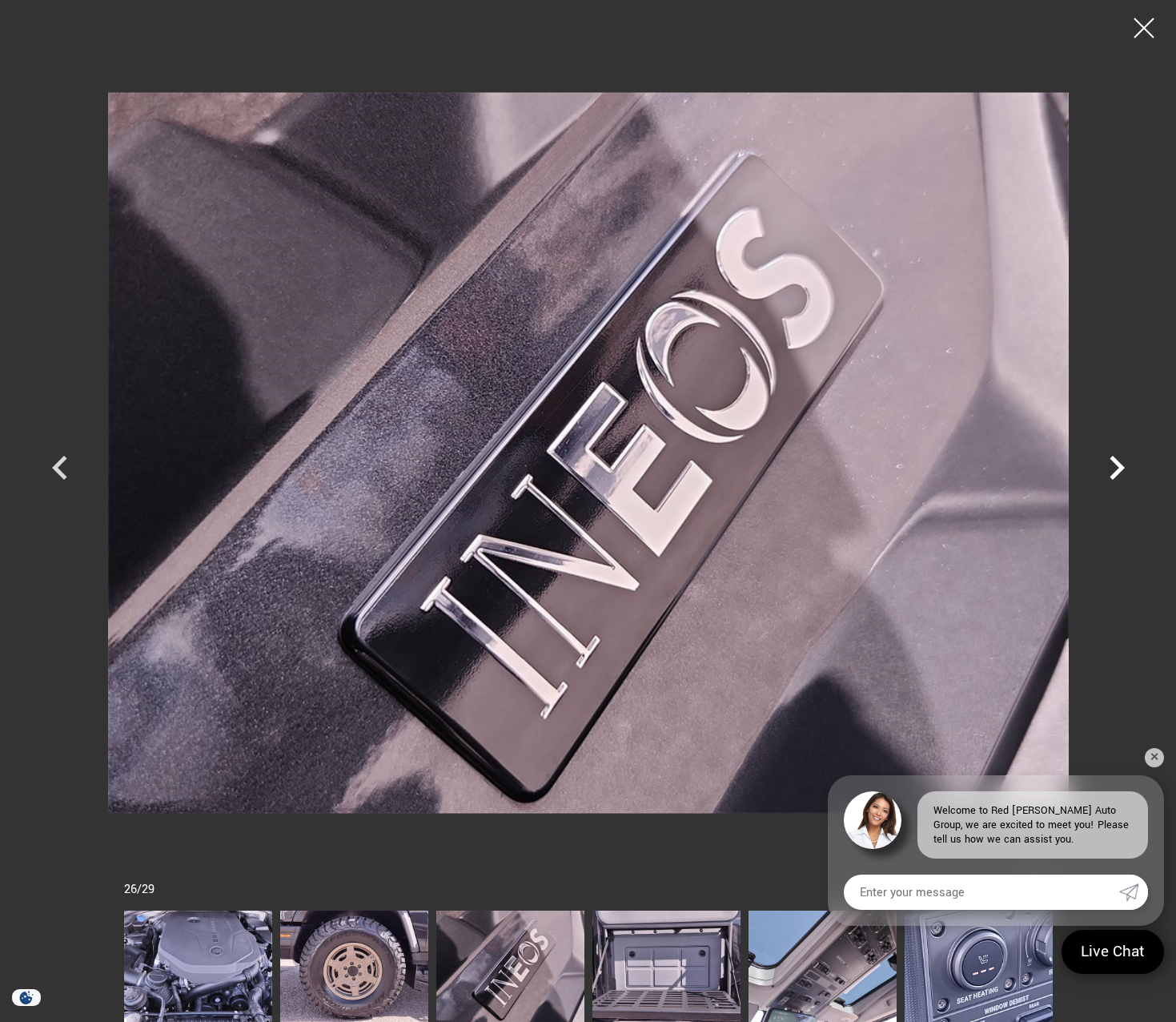
click at [1113, 469] on icon "Next" at bounding box center [1117, 468] width 48 height 48
